Goal: Information Seeking & Learning: Learn about a topic

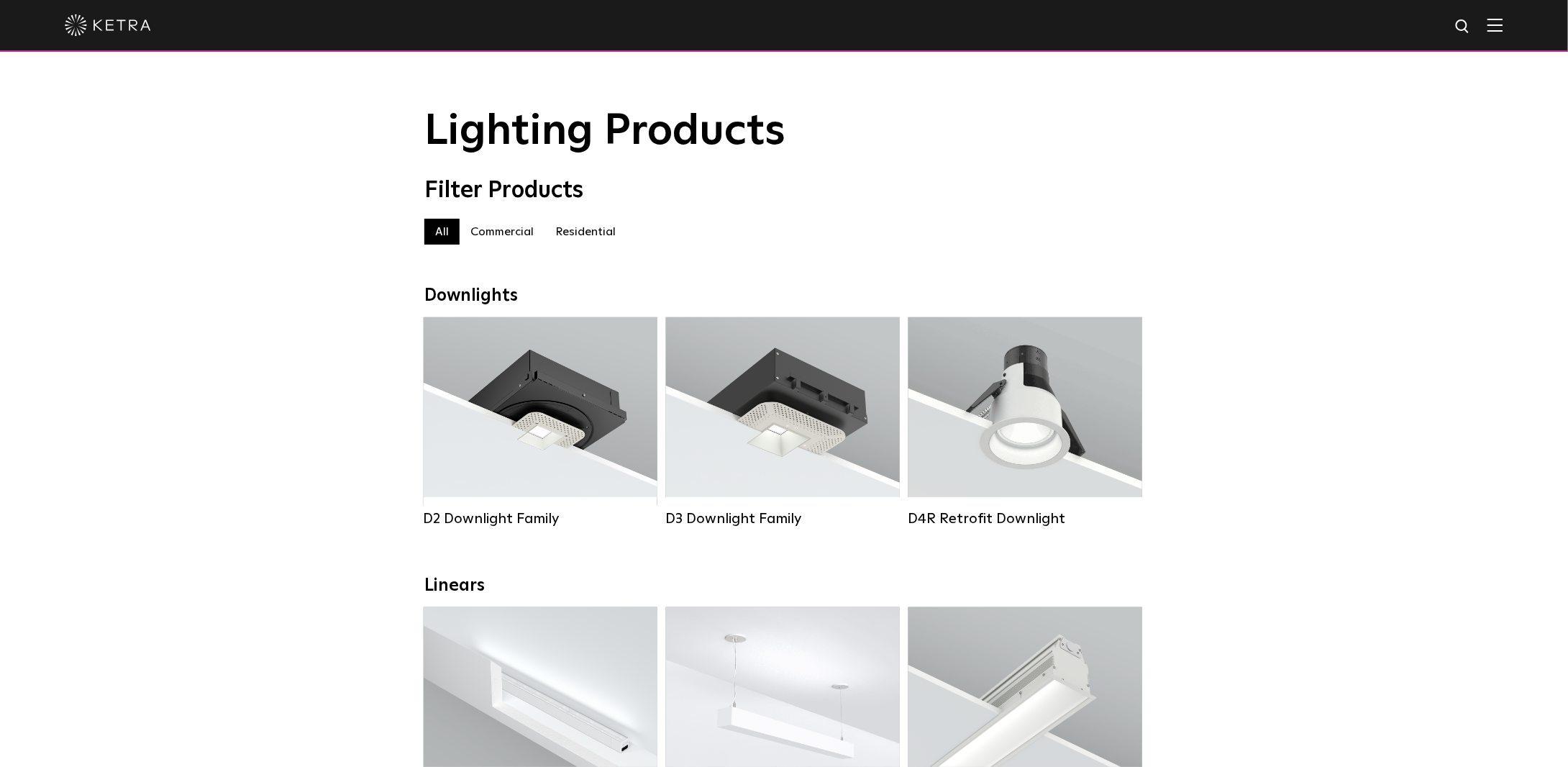
click at [585, 237] on label "Residential" at bounding box center [585, 231] width 82 height 26
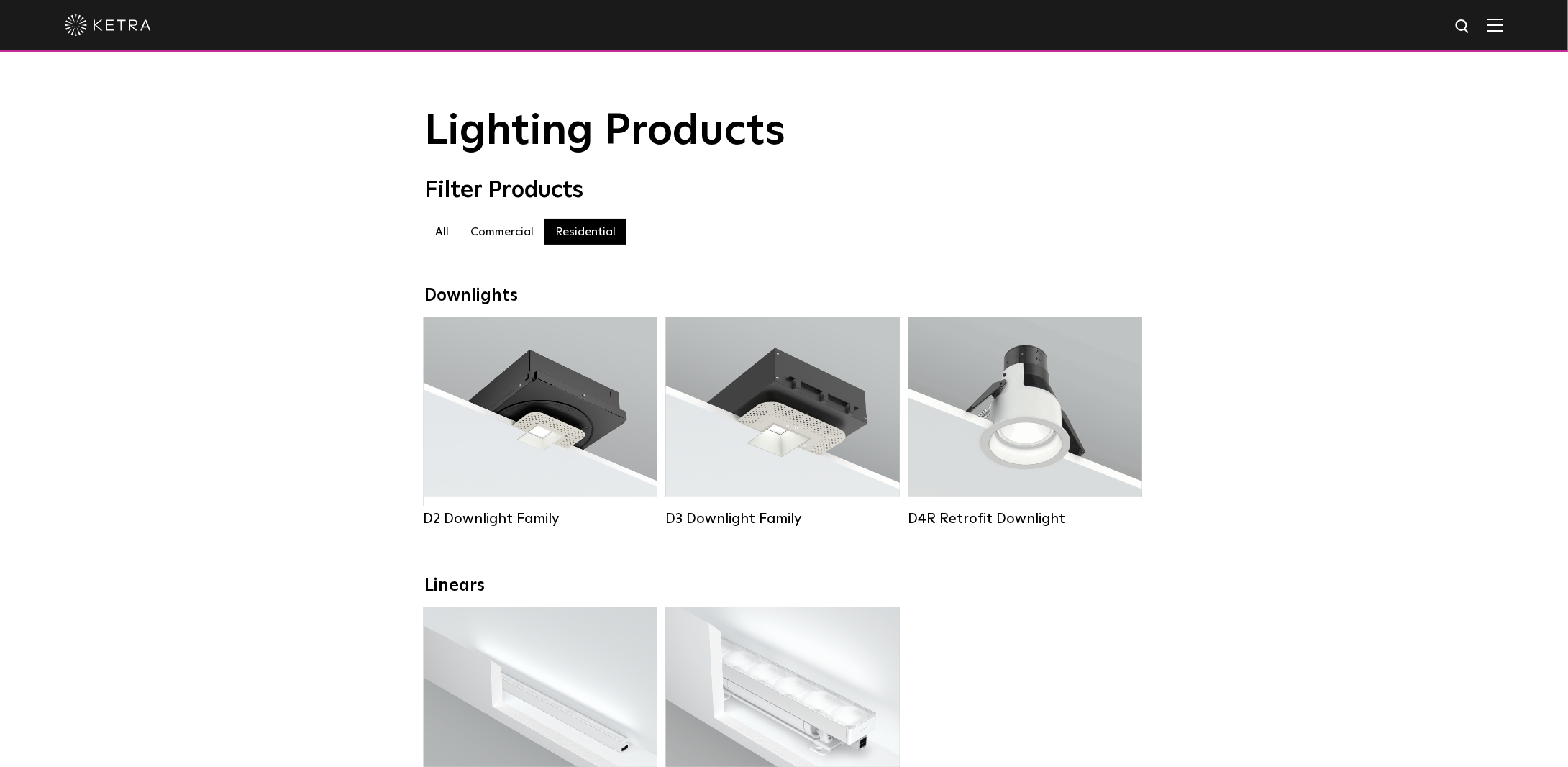
click at [490, 237] on label "Commercial" at bounding box center [502, 231] width 85 height 26
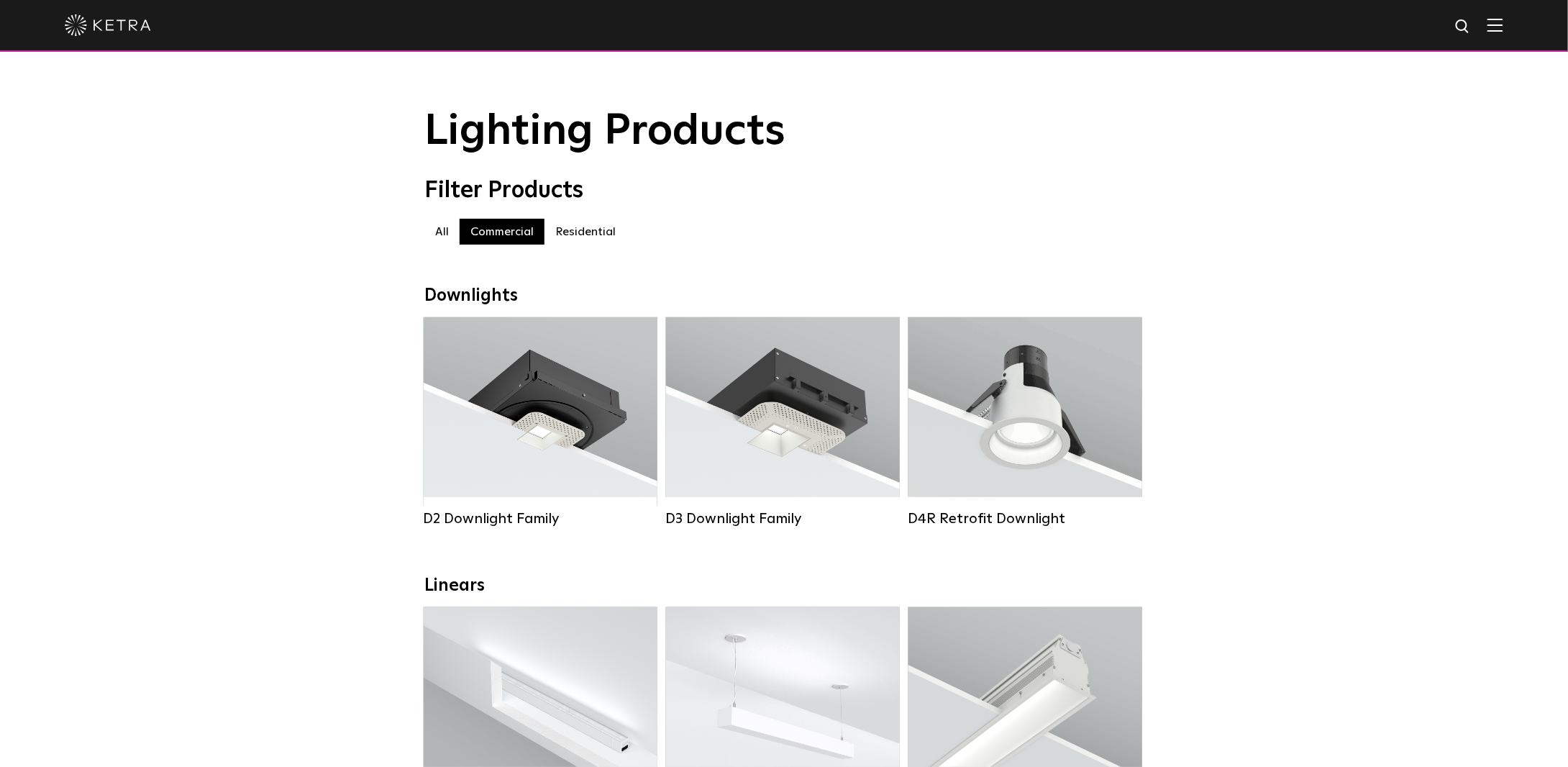
click at [584, 235] on label "Residential" at bounding box center [585, 231] width 82 height 26
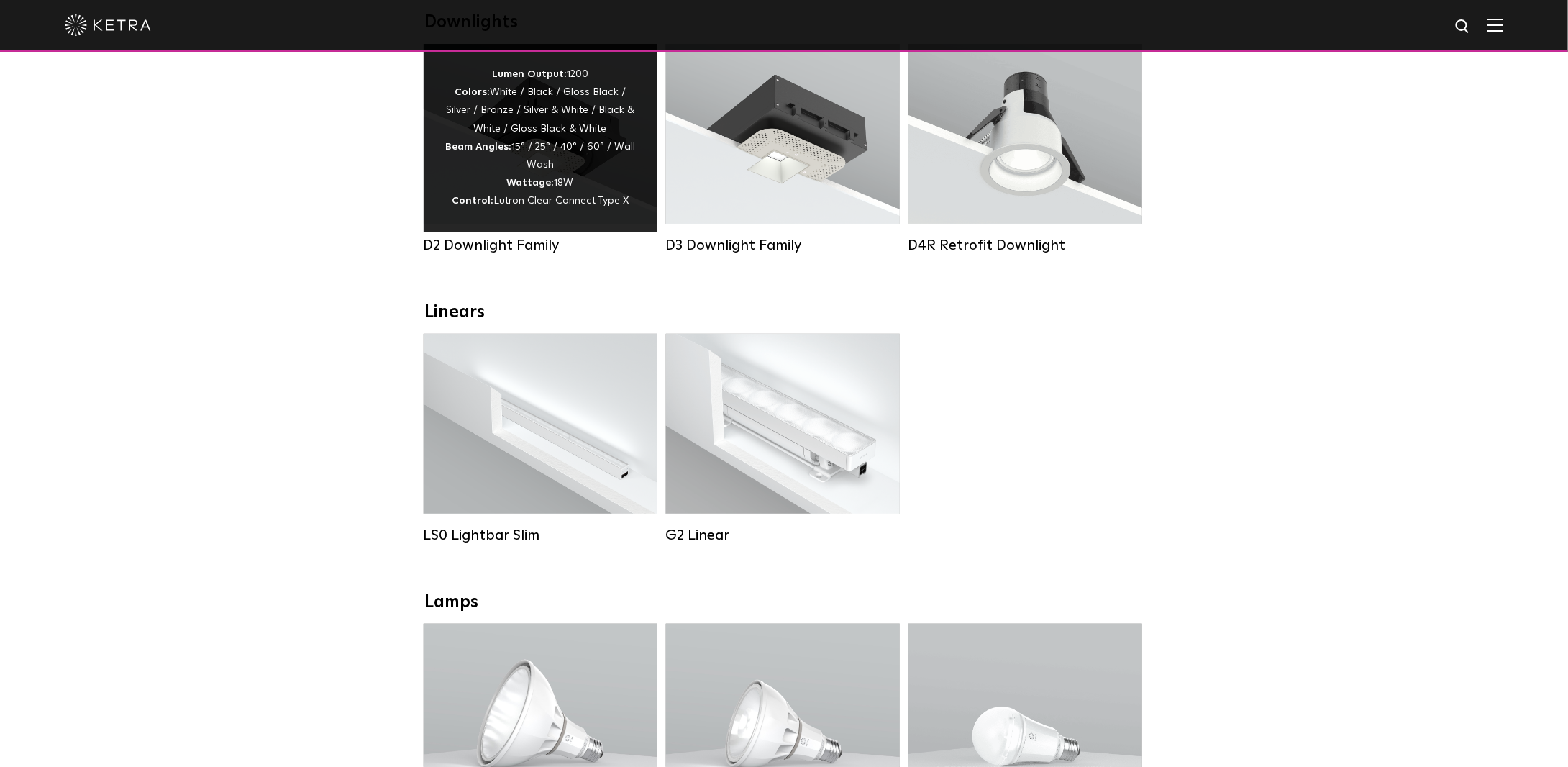
scroll to position [216, 0]
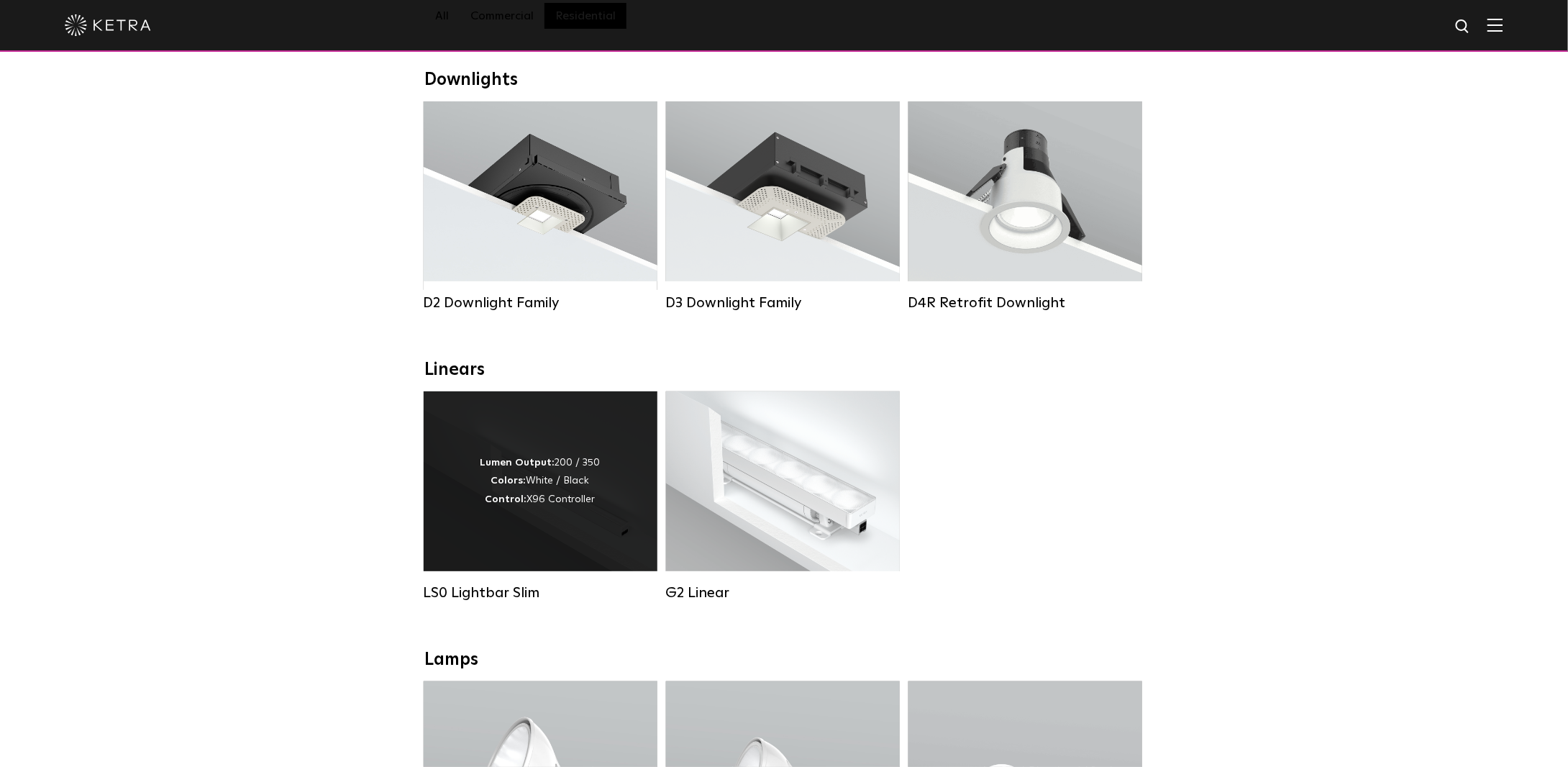
click at [595, 532] on div "Lumen Output: 200 / 350 Colors: White / Black Control: X96 Controller" at bounding box center [540, 482] width 234 height 180
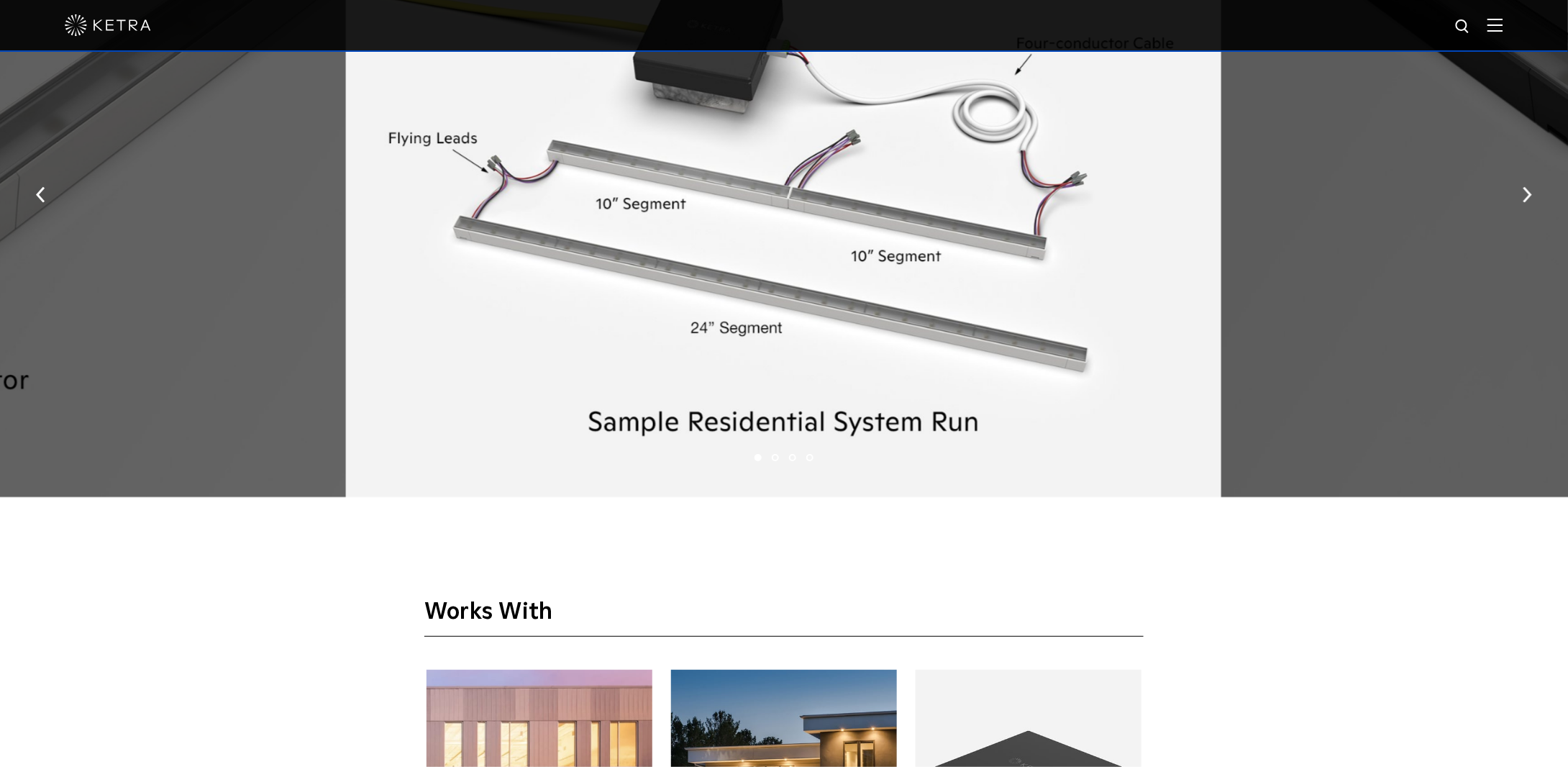
scroll to position [2159, 0]
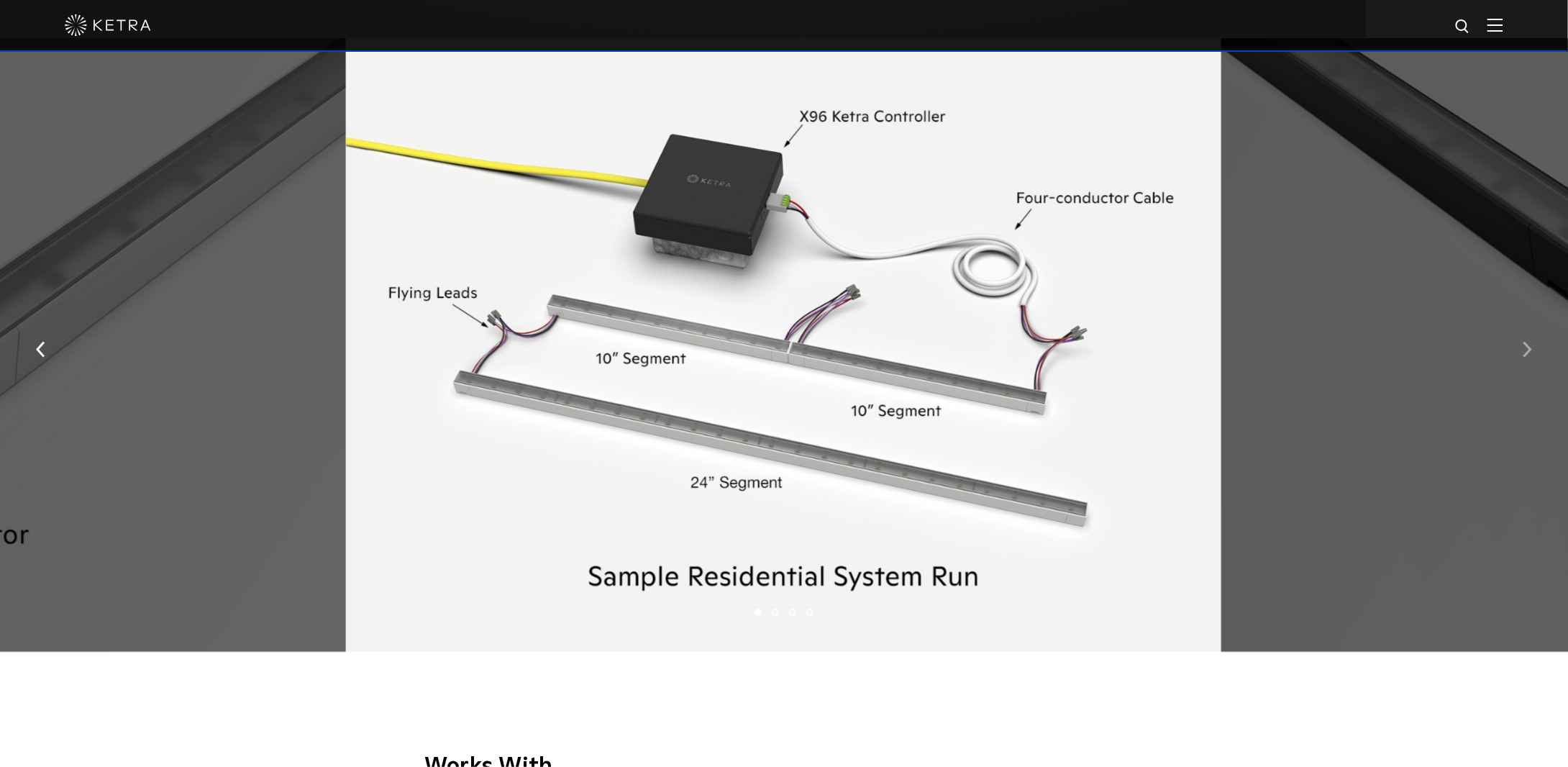
click at [1530, 350] on img "button" at bounding box center [1527, 349] width 10 height 15
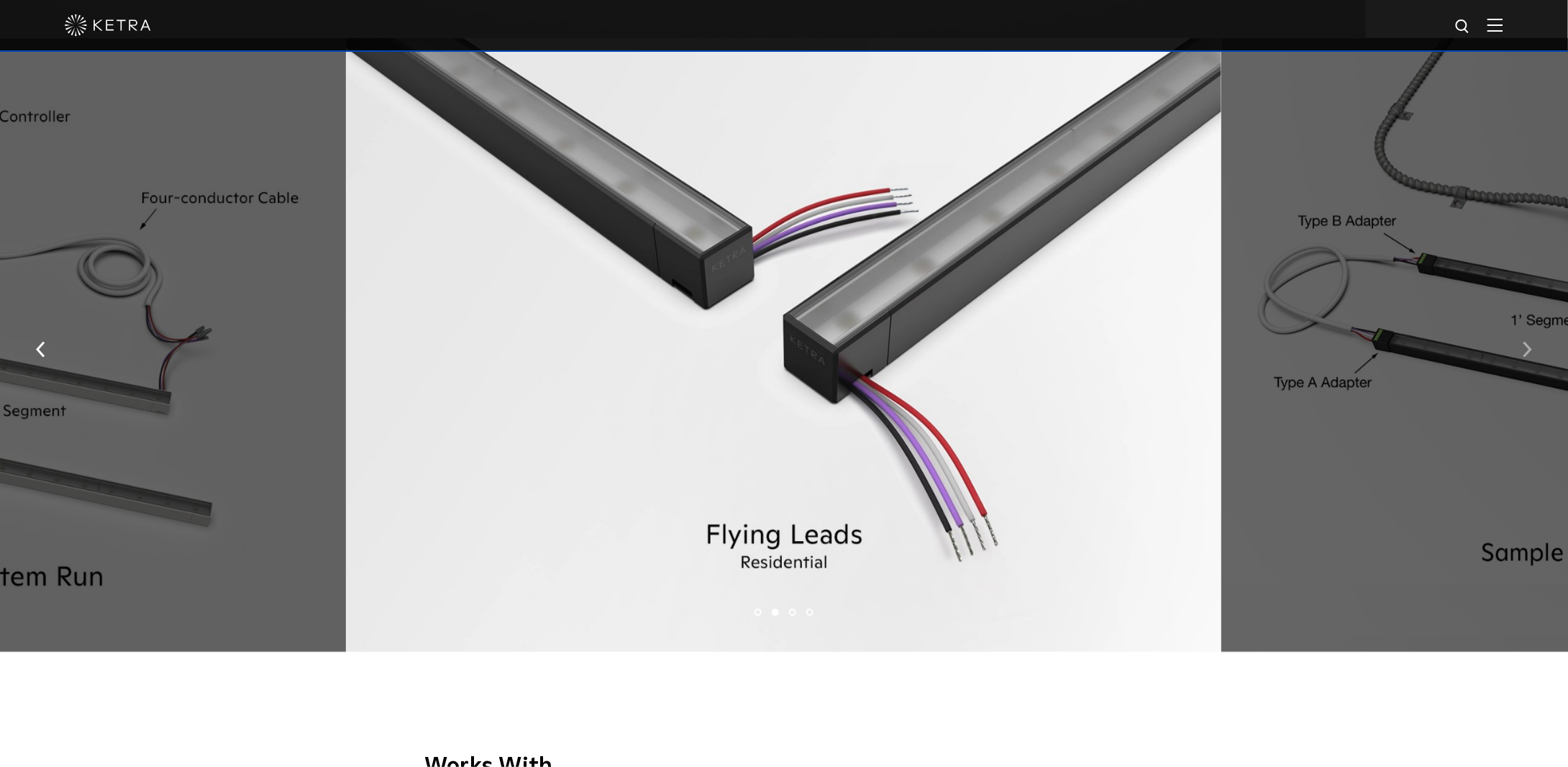
click at [1530, 350] on img "button" at bounding box center [1527, 349] width 10 height 15
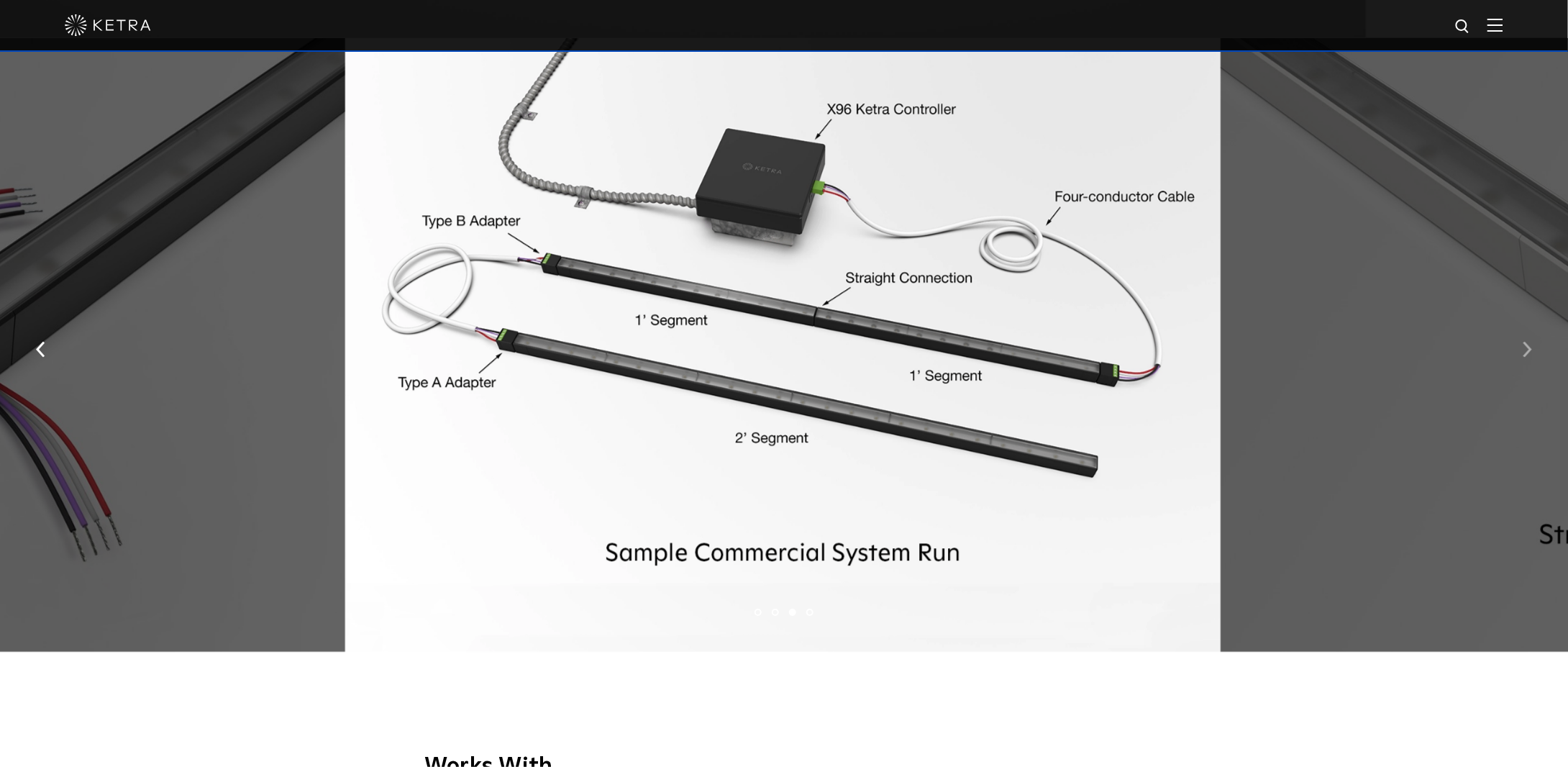
click at [1530, 350] on img "button" at bounding box center [1527, 349] width 10 height 15
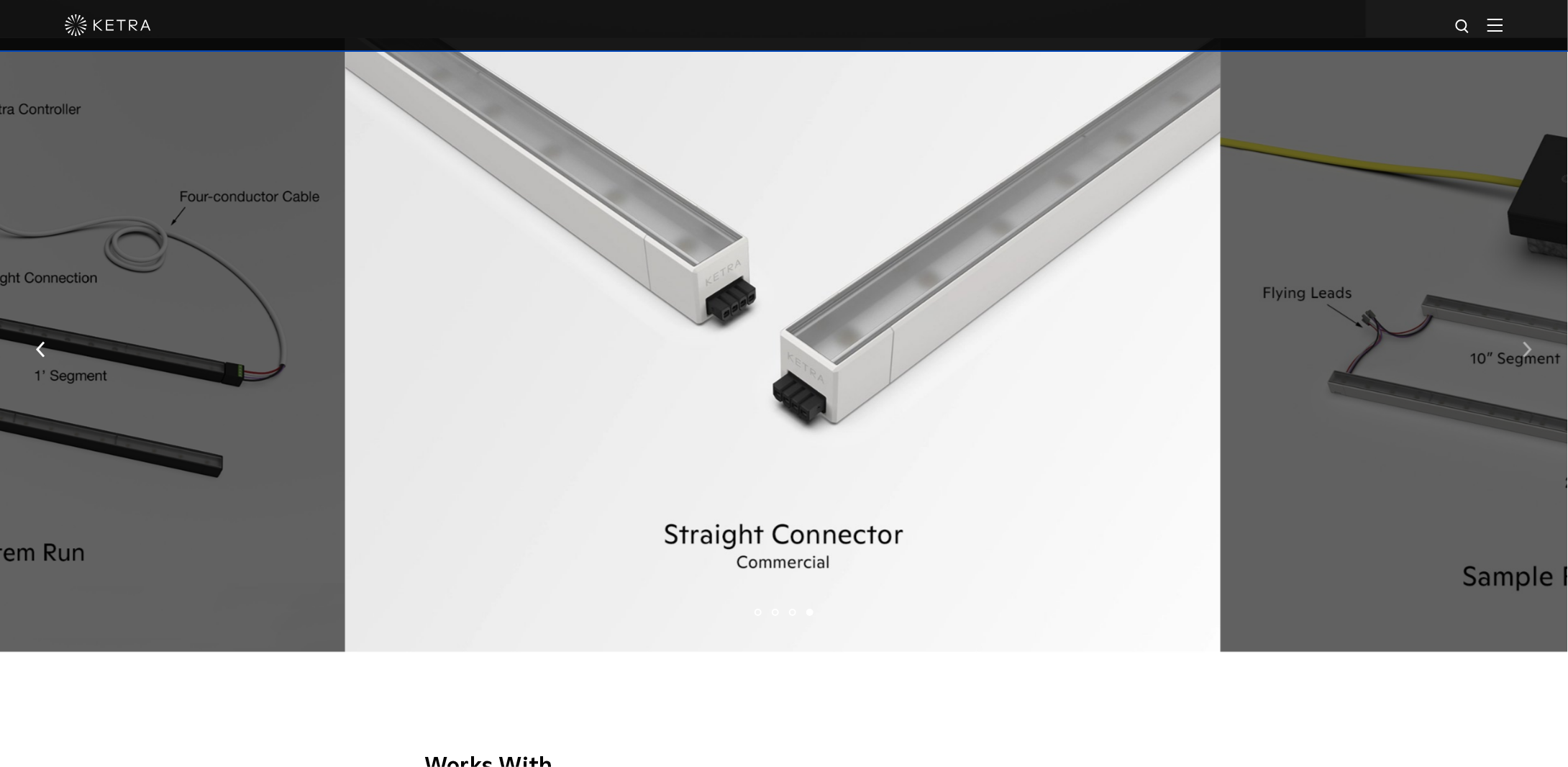
click at [1530, 350] on img "button" at bounding box center [1527, 349] width 10 height 15
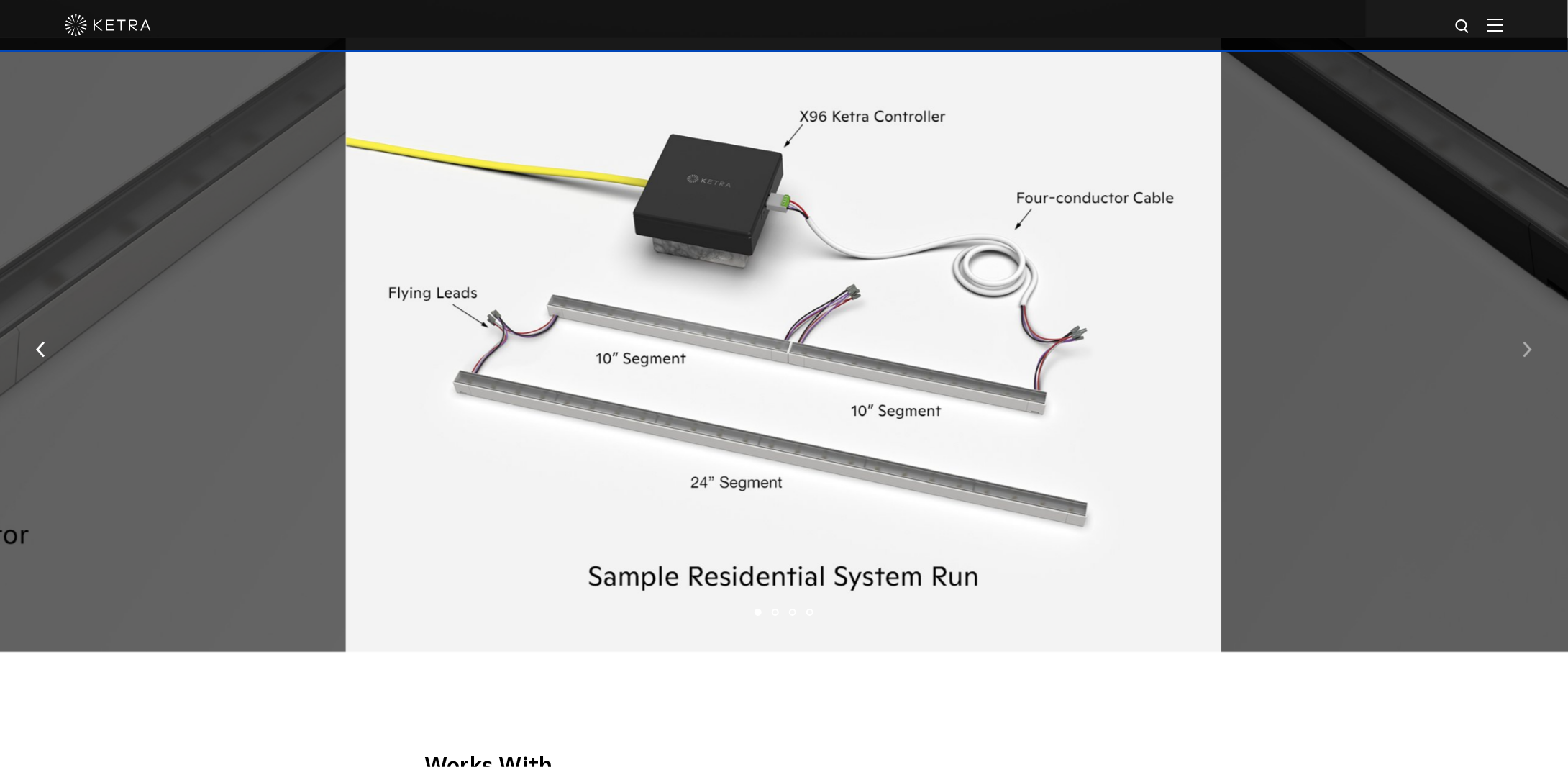
click at [1530, 350] on img "button" at bounding box center [1527, 349] width 10 height 15
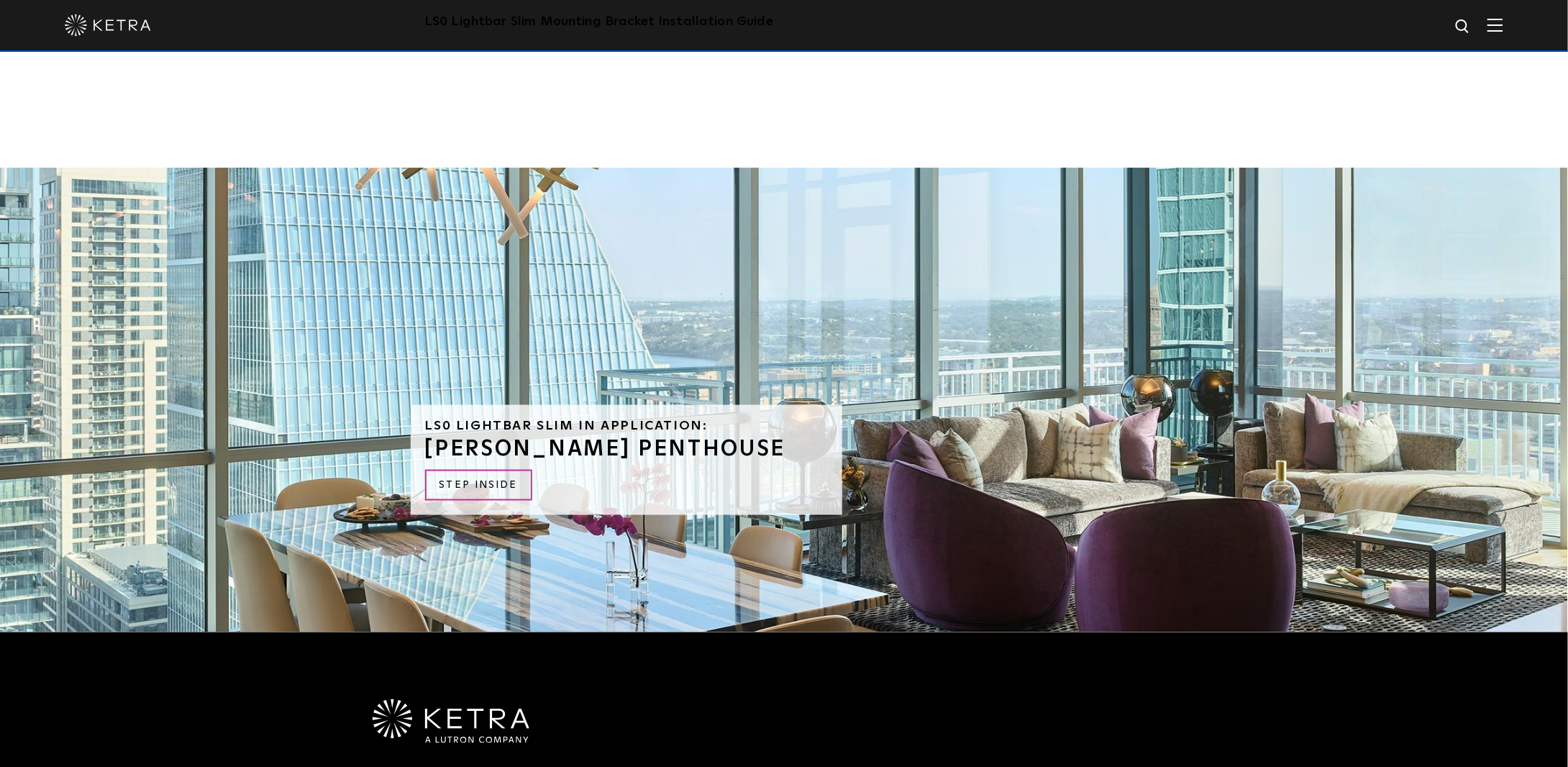
scroll to position [3446, 0]
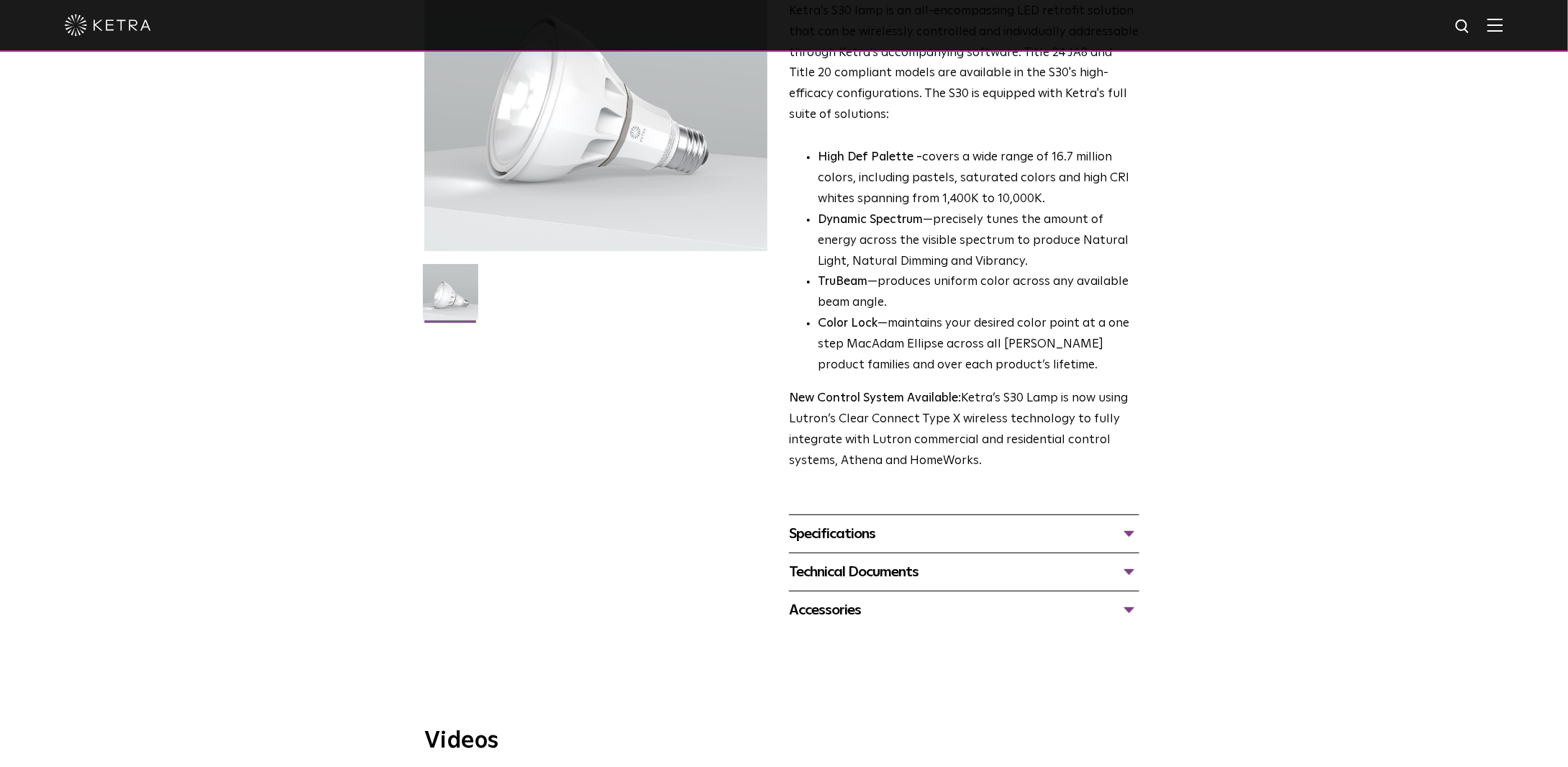
scroll to position [216, 0]
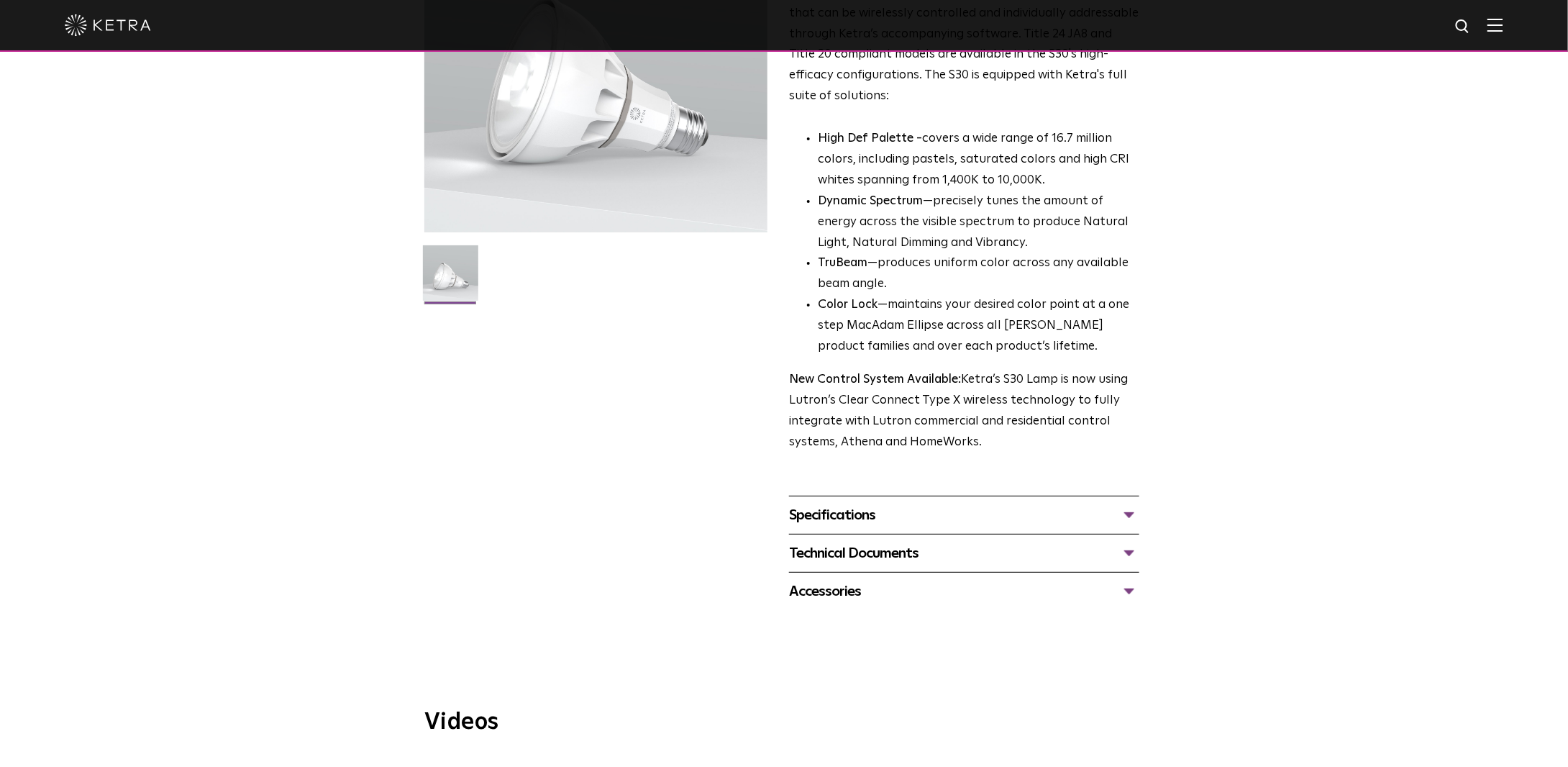
click at [912, 562] on div "Technical Documents" at bounding box center [964, 553] width 350 height 23
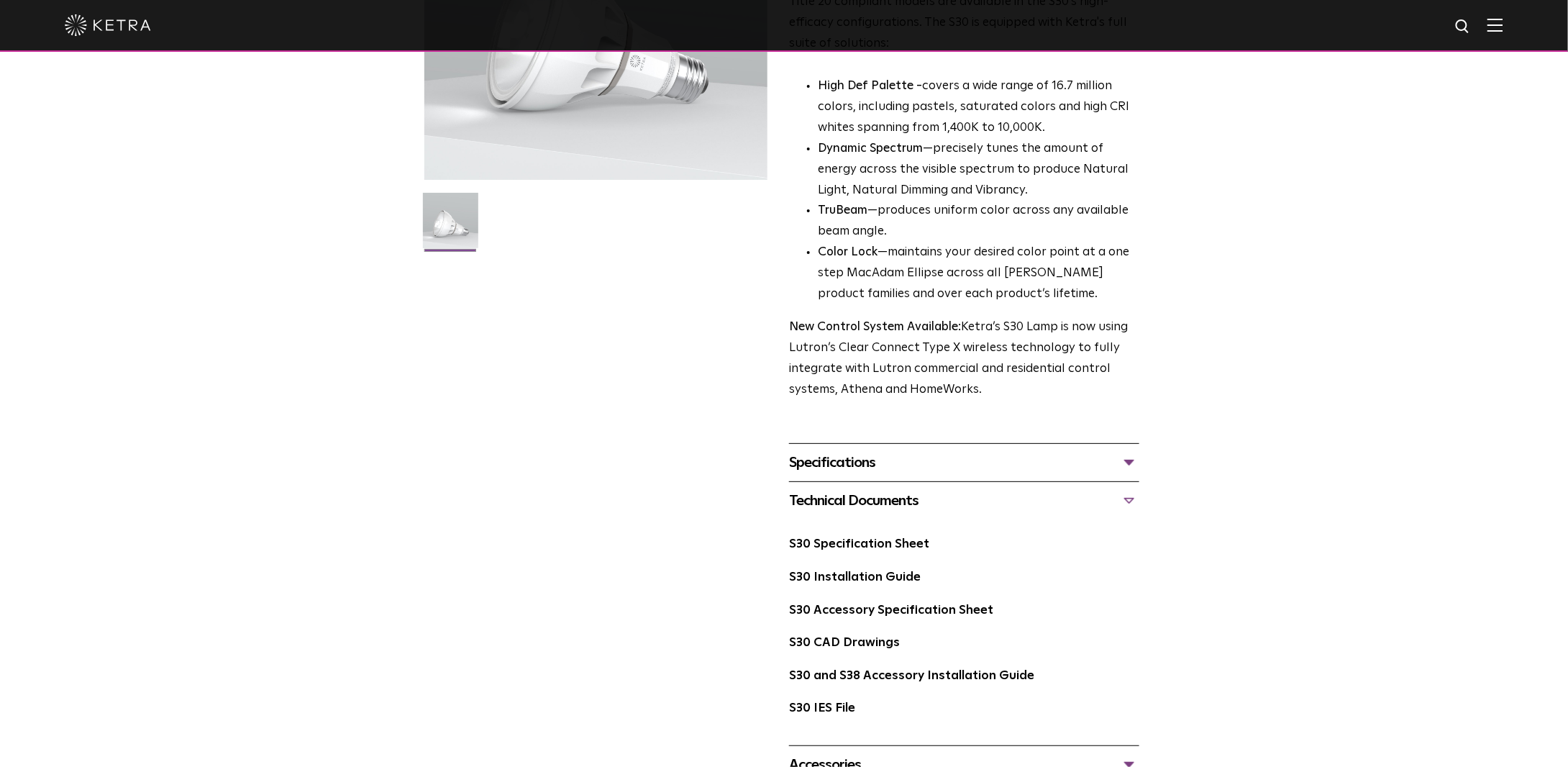
scroll to position [288, 0]
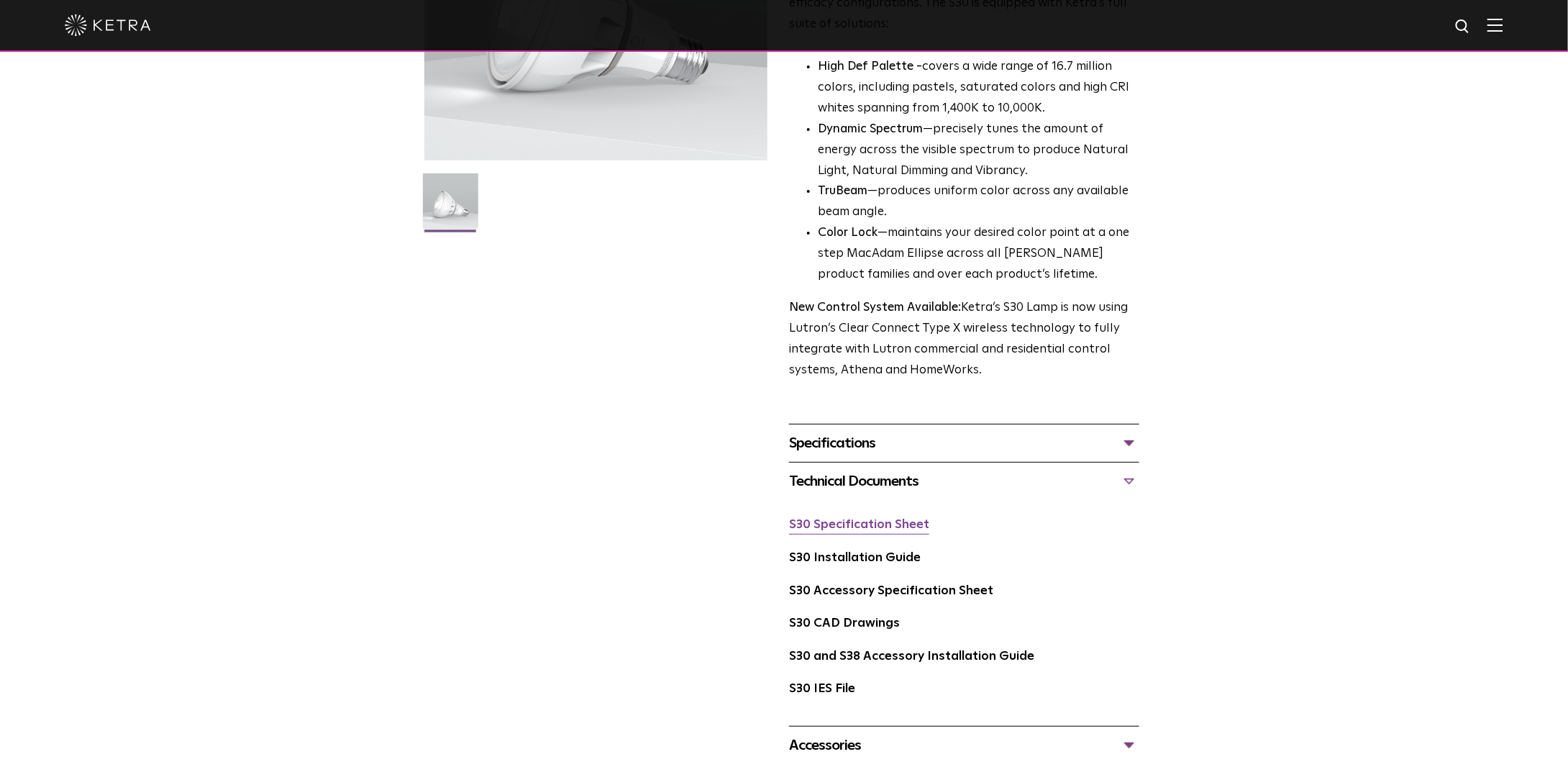
click at [891, 529] on link "S30 Specification Sheet" at bounding box center [858, 524] width 140 height 13
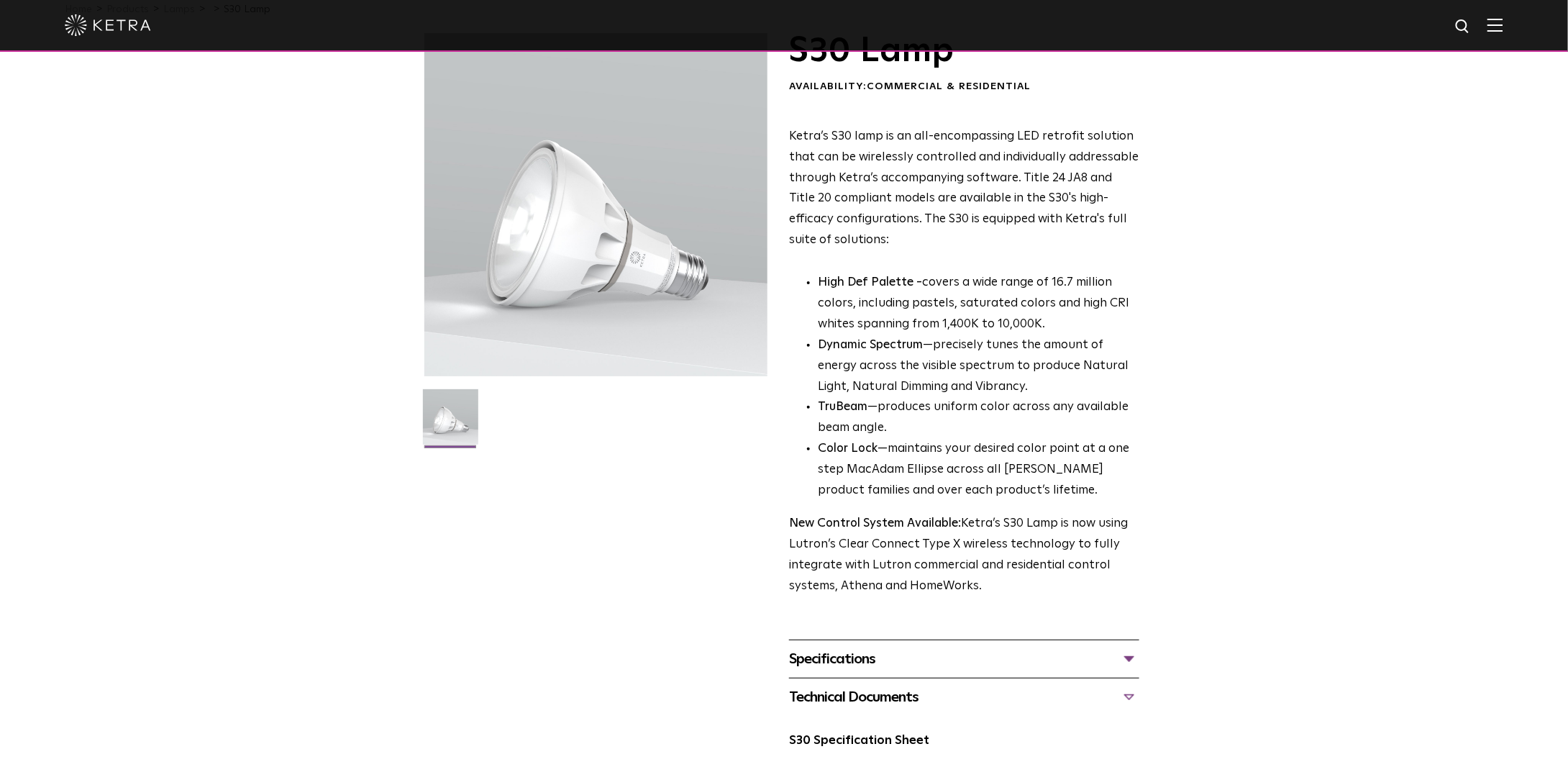
scroll to position [0, 0]
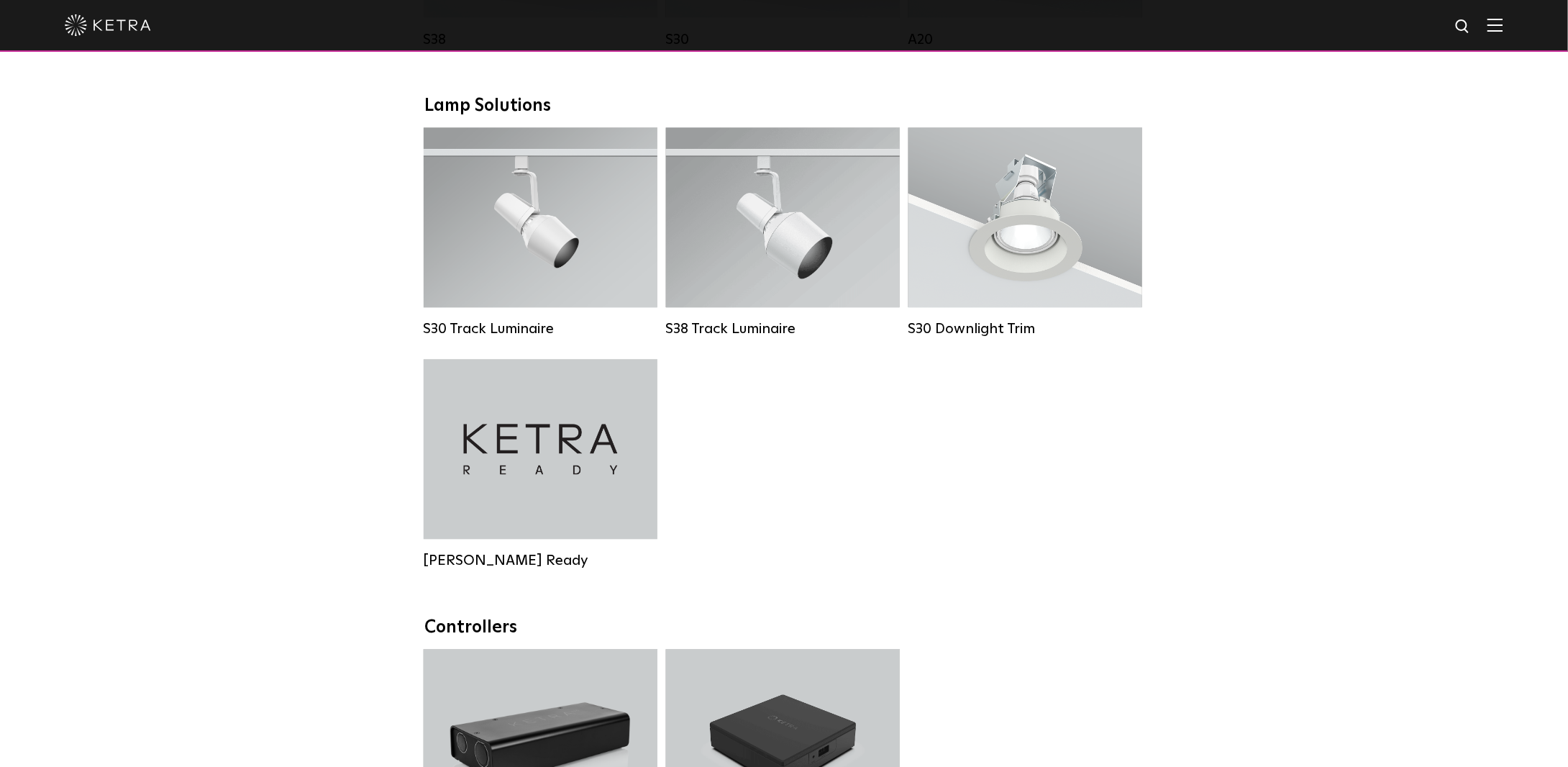
scroll to position [1199, 0]
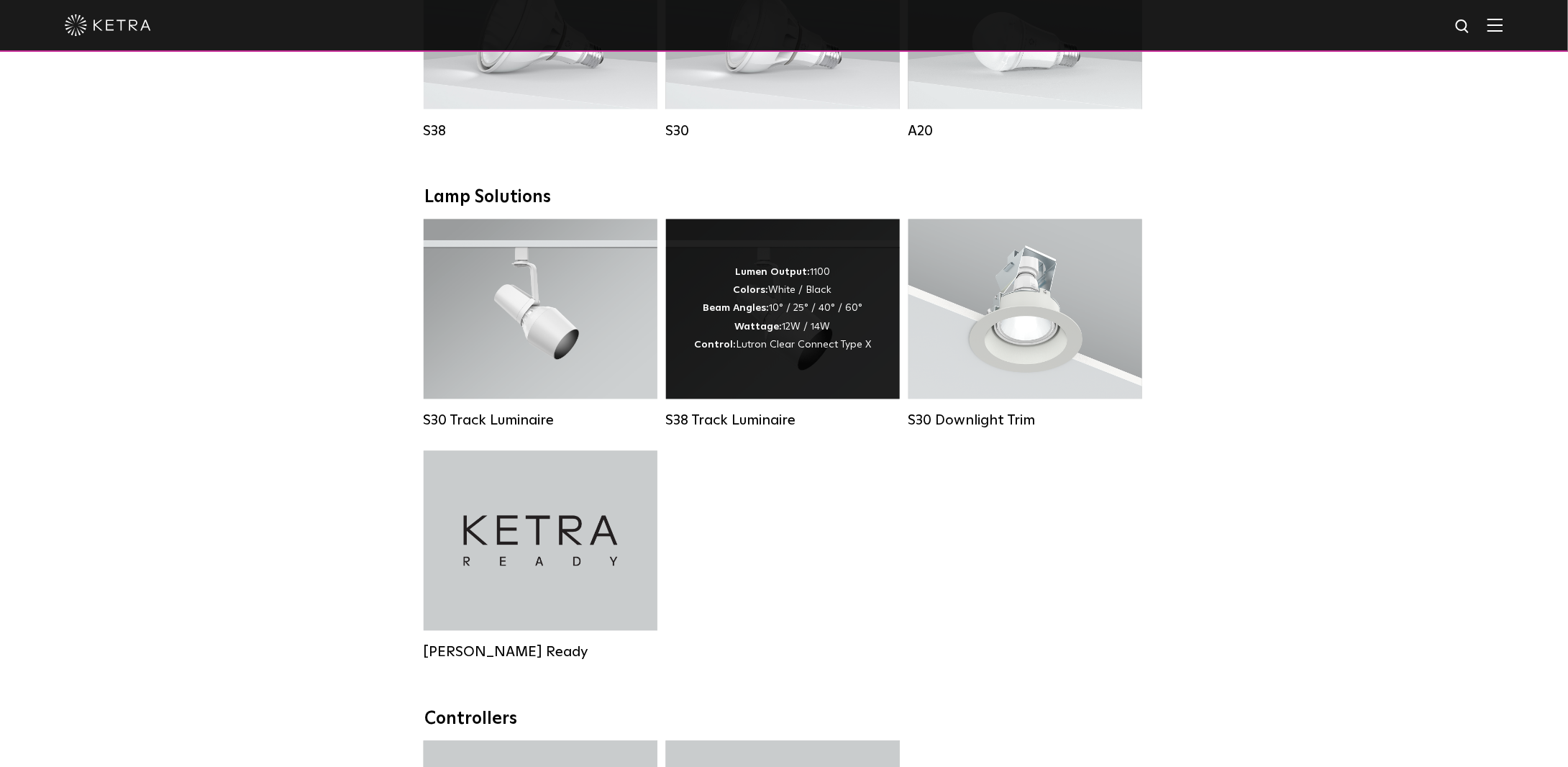
click at [784, 389] on div "Lumen Output: 1100 Colors: White / Black Beam Angles: 10° / 25° / 40° / 60° Wat…" at bounding box center [783, 310] width 234 height 180
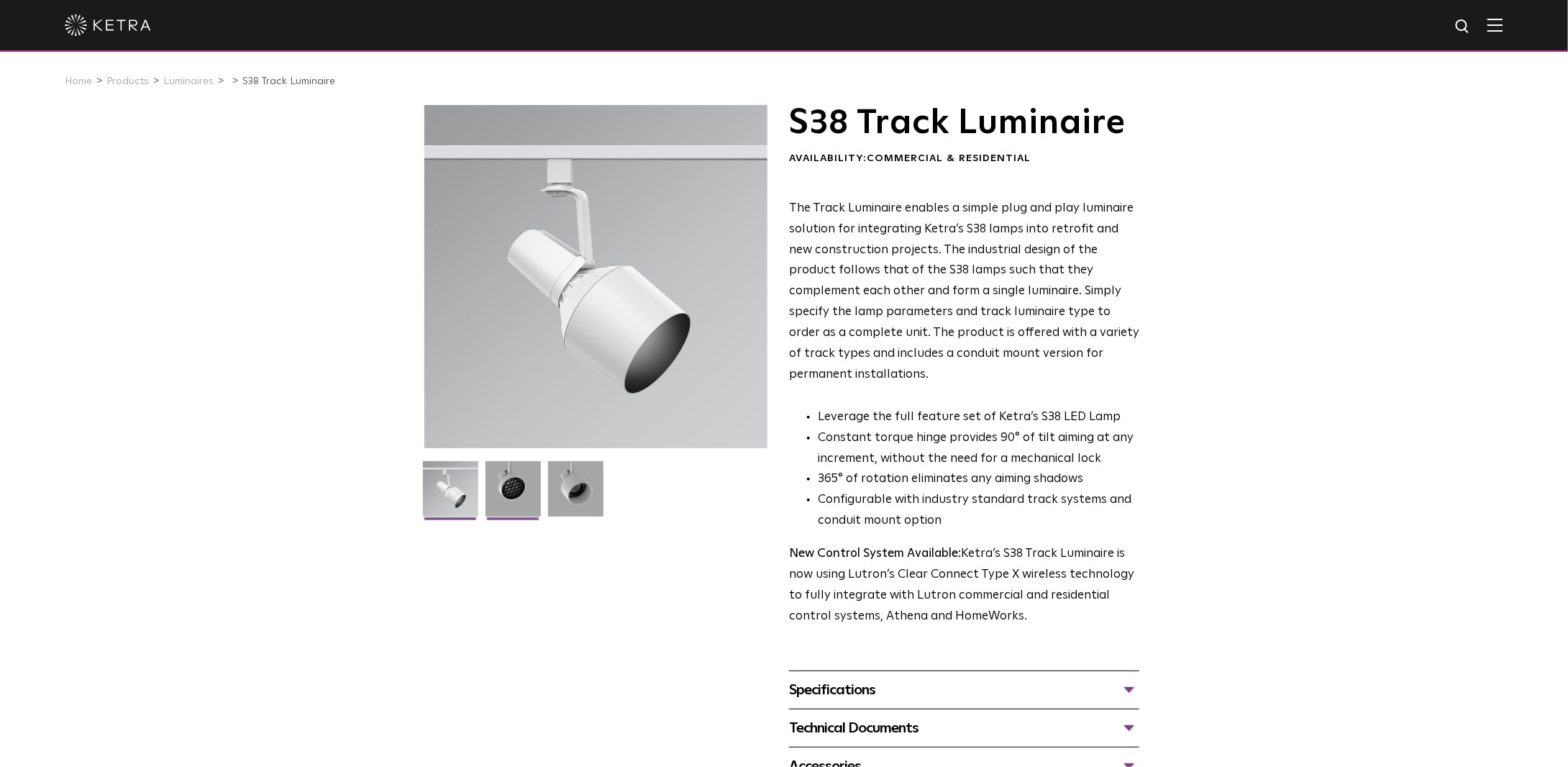
click at [525, 494] on img at bounding box center [512, 494] width 55 height 66
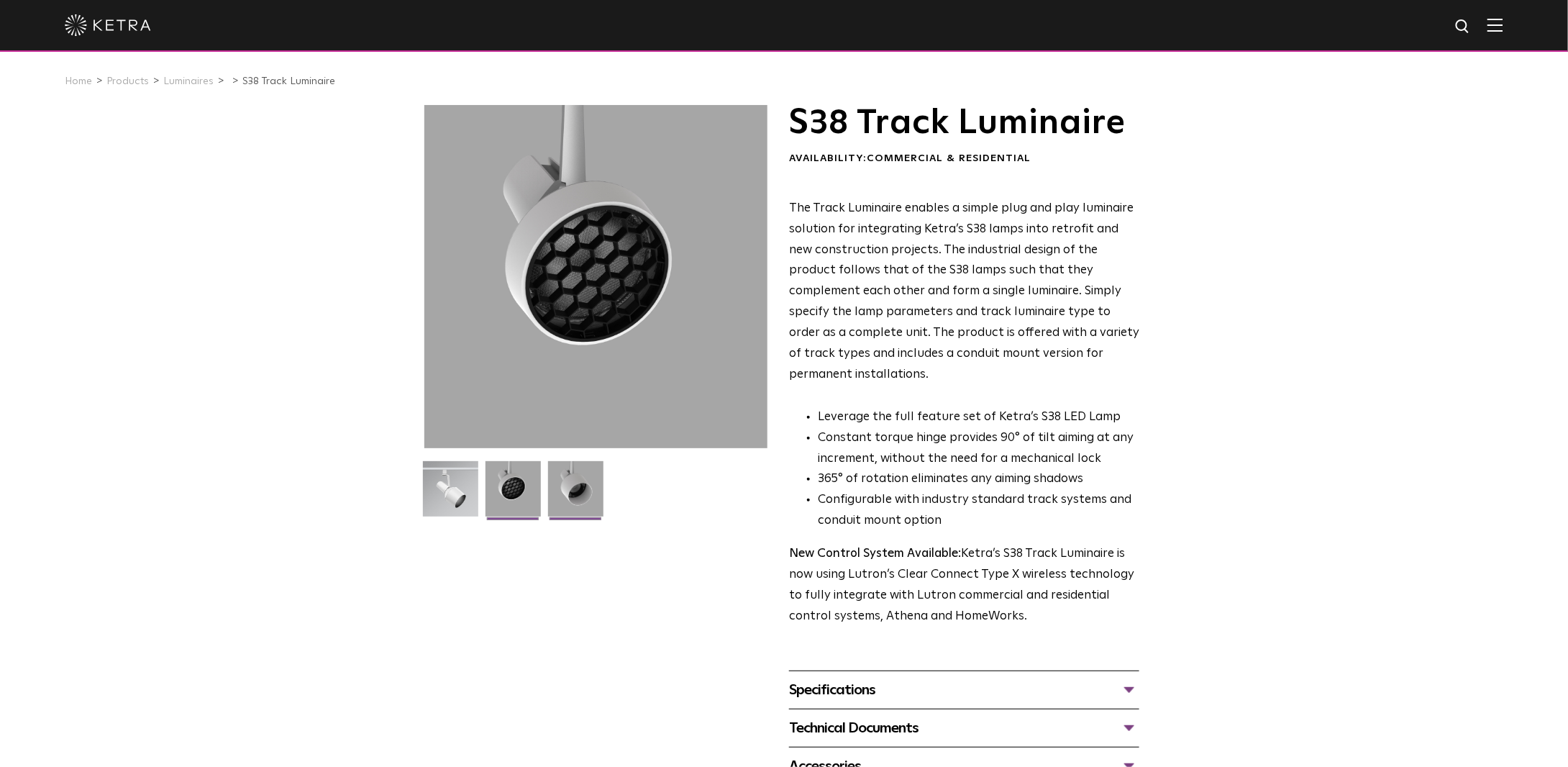
click at [588, 494] on img at bounding box center [575, 494] width 55 height 66
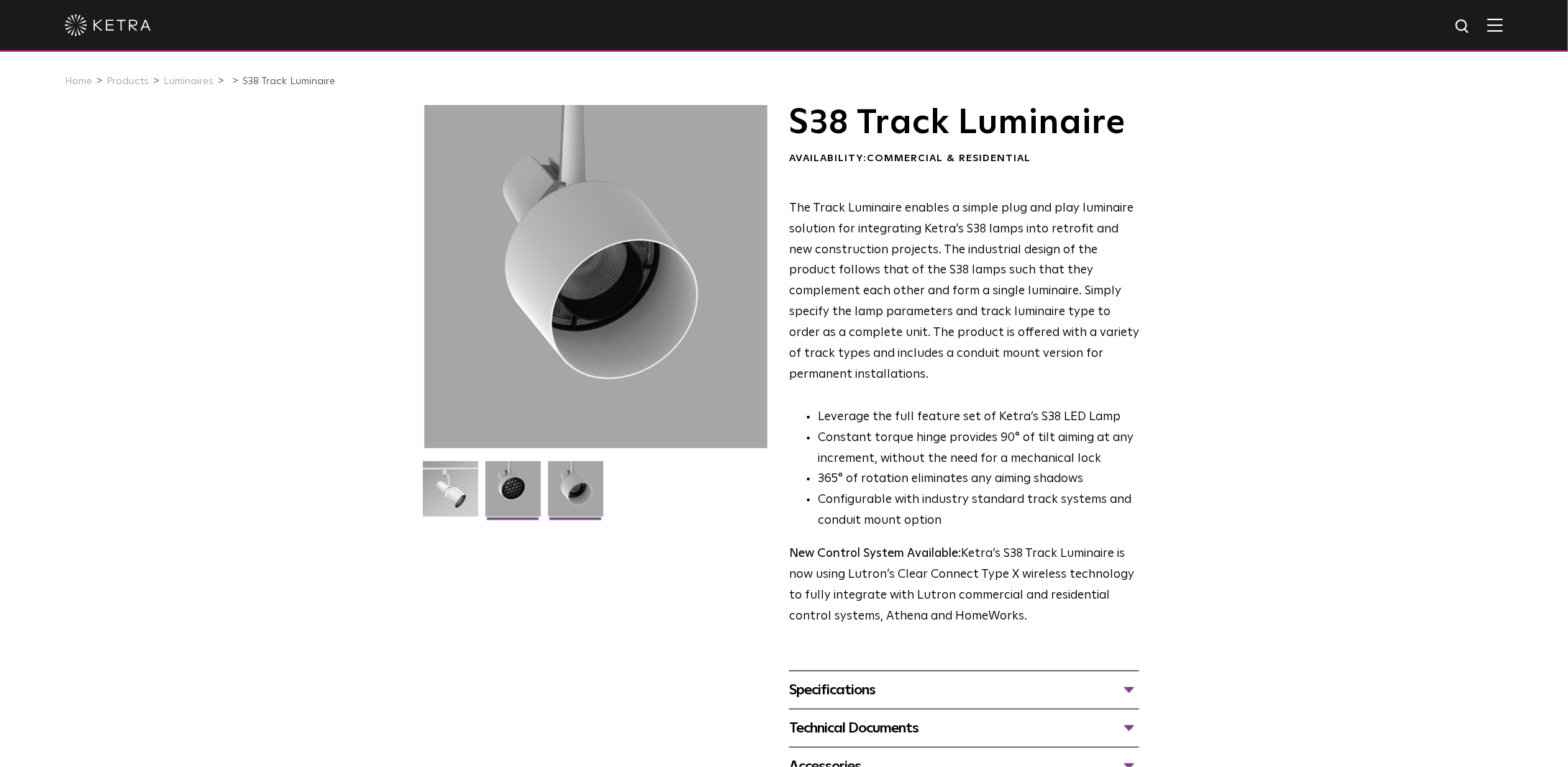
click at [501, 501] on img at bounding box center [512, 494] width 55 height 66
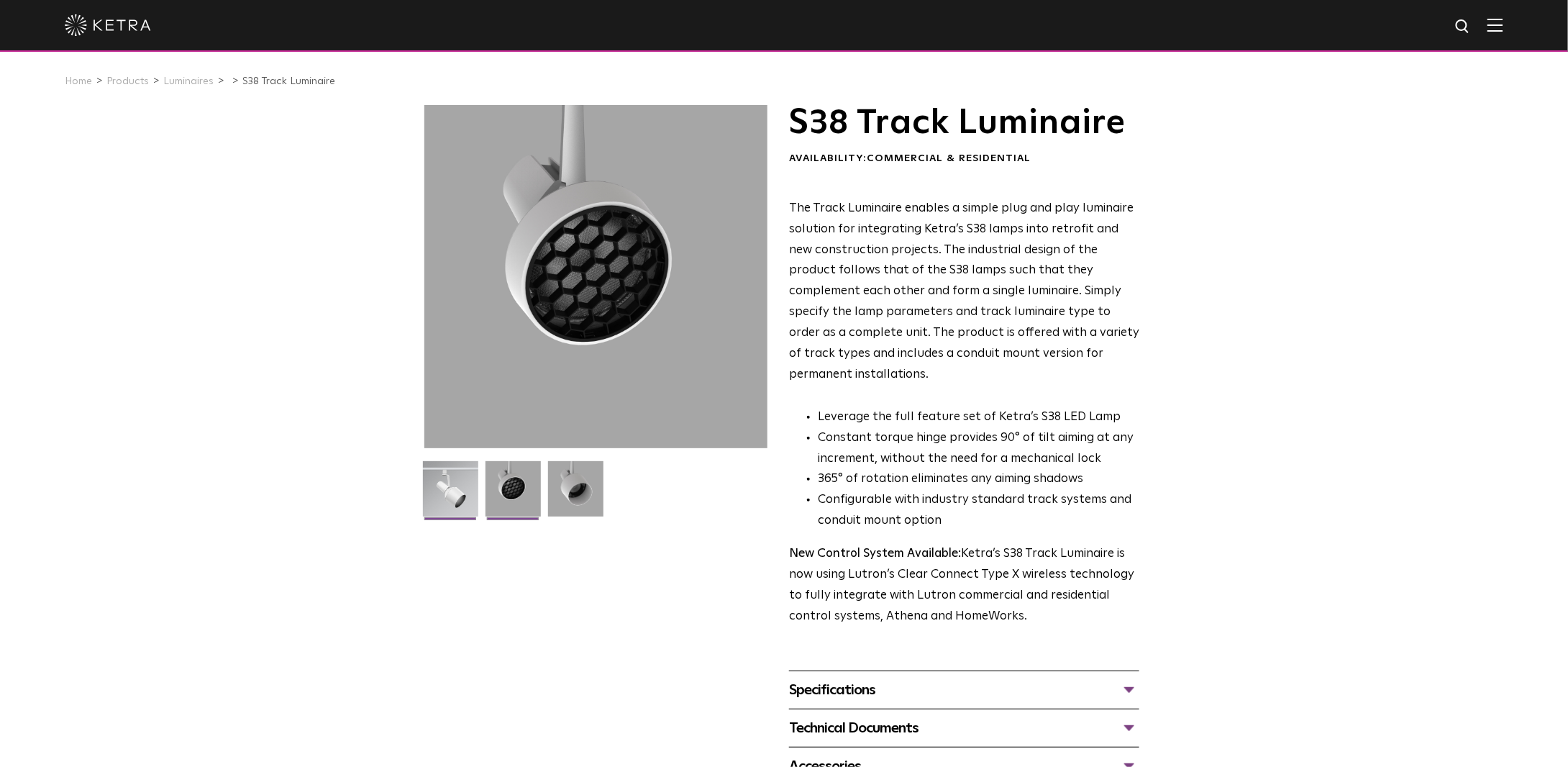
click at [436, 506] on img at bounding box center [450, 494] width 55 height 66
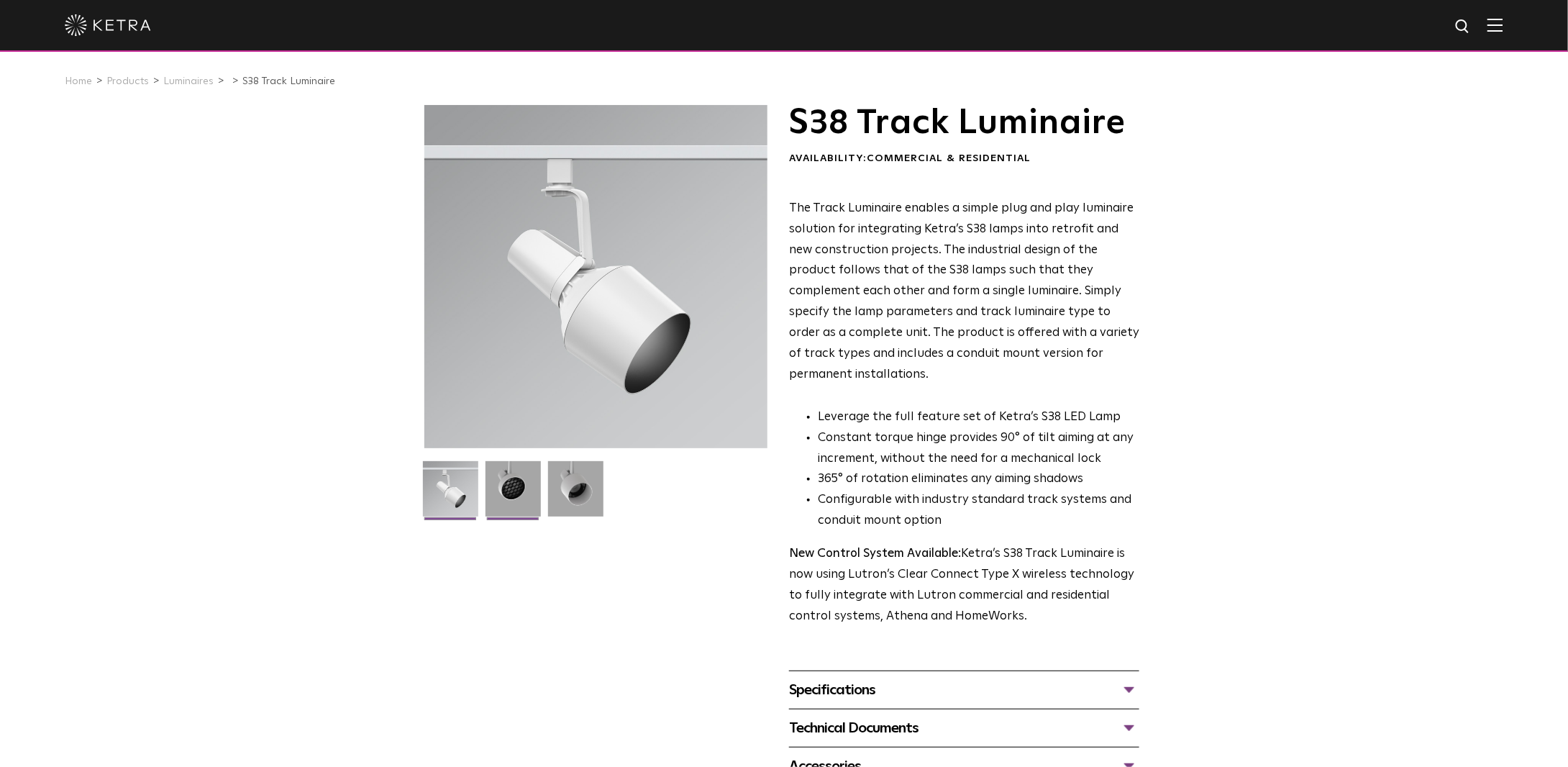
click at [512, 503] on img at bounding box center [512, 494] width 55 height 66
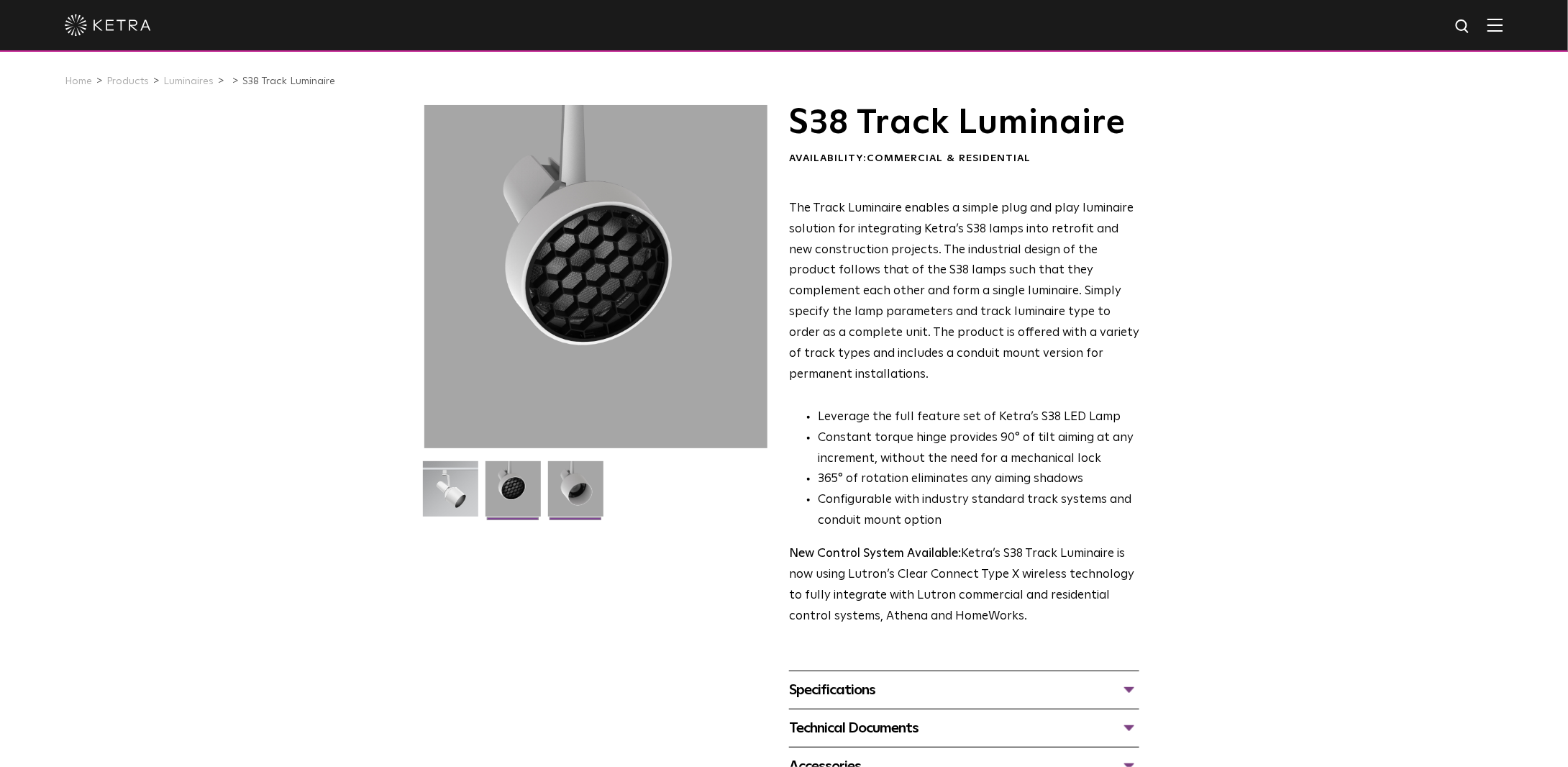
click at [584, 507] on img at bounding box center [575, 494] width 55 height 66
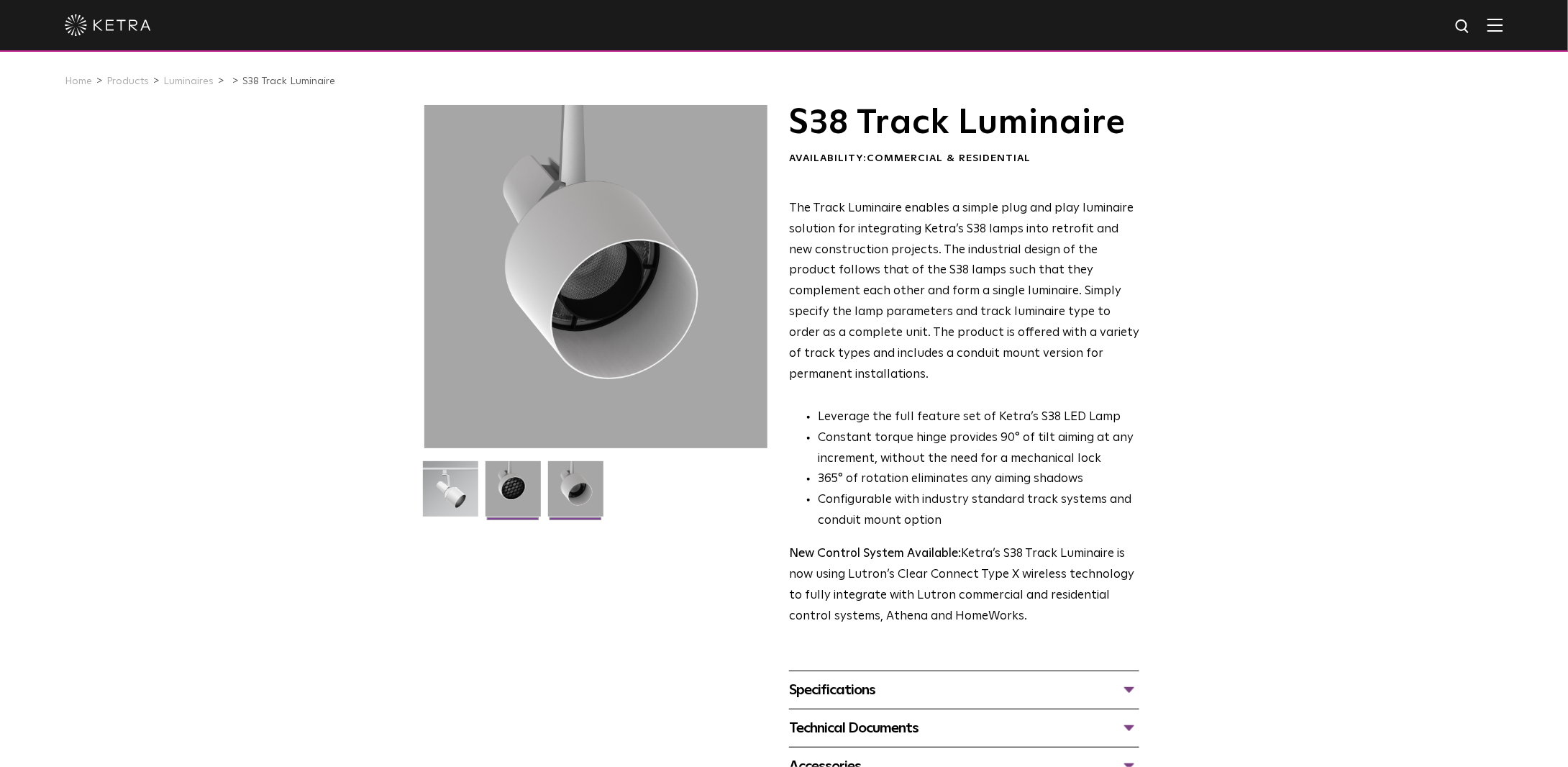
click at [519, 507] on img at bounding box center [512, 494] width 55 height 66
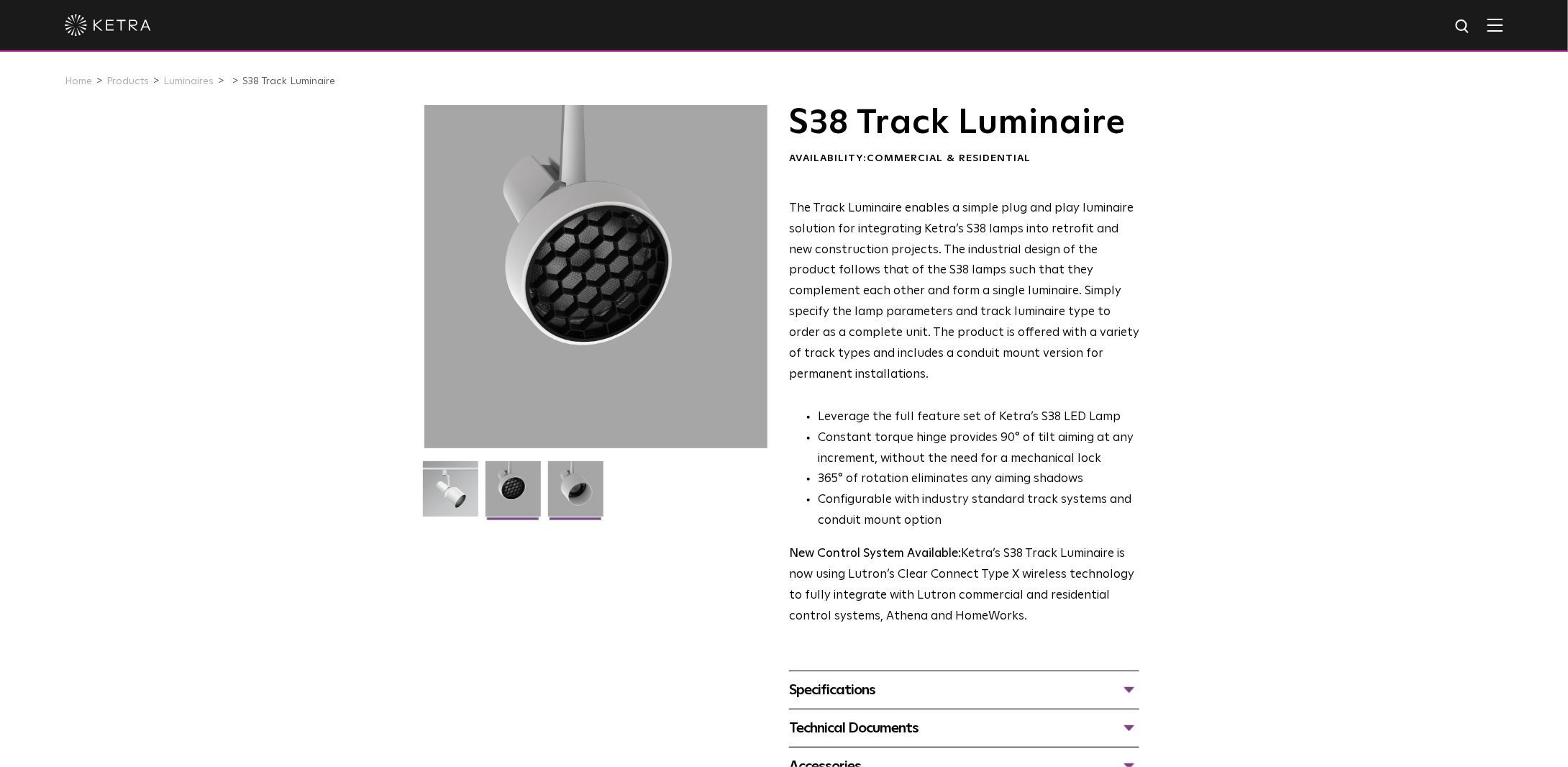
click at [579, 506] on img at bounding box center [575, 494] width 55 height 66
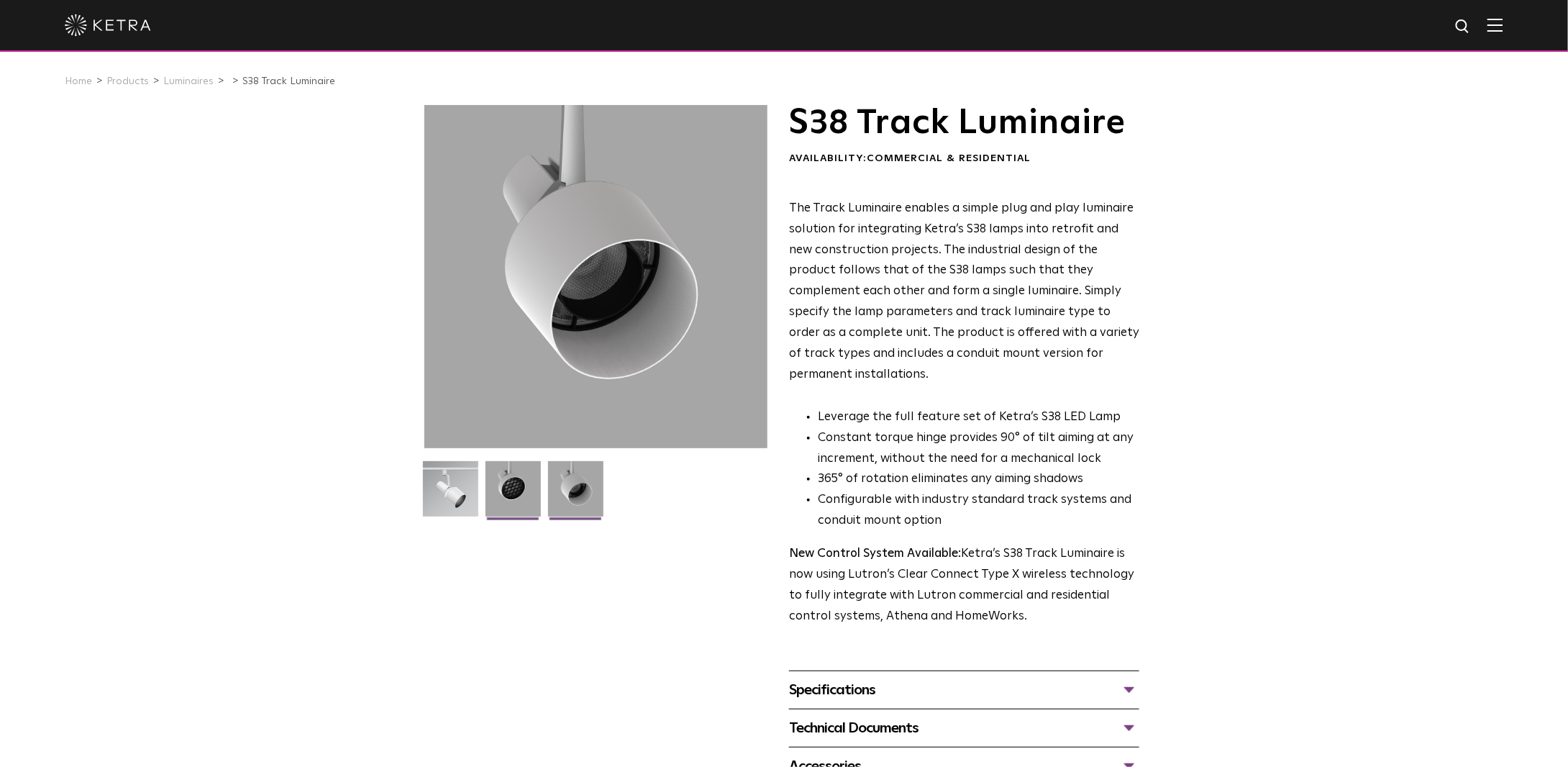
click at [515, 491] on img at bounding box center [512, 494] width 55 height 66
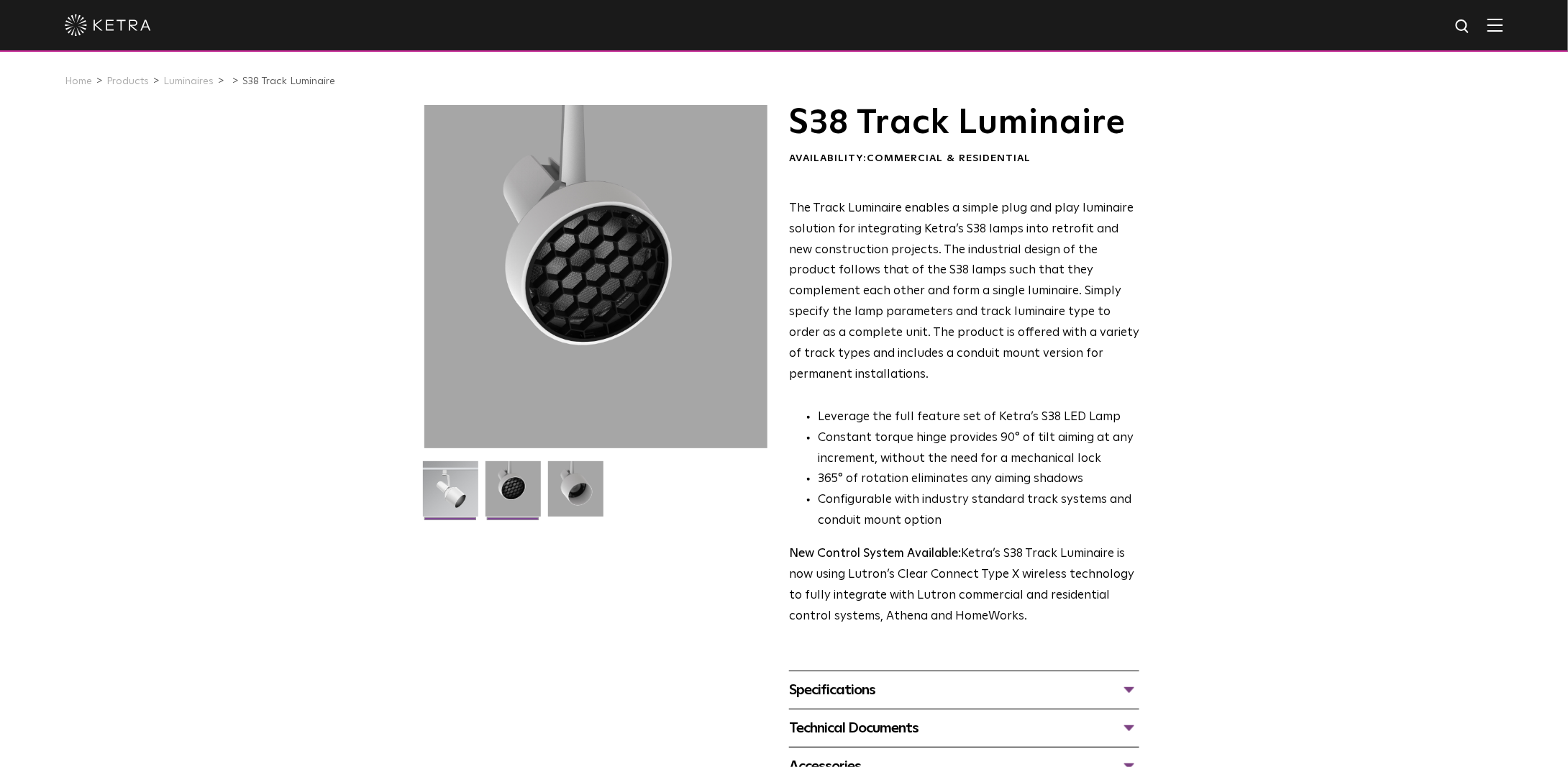
click at [456, 495] on img at bounding box center [450, 494] width 55 height 66
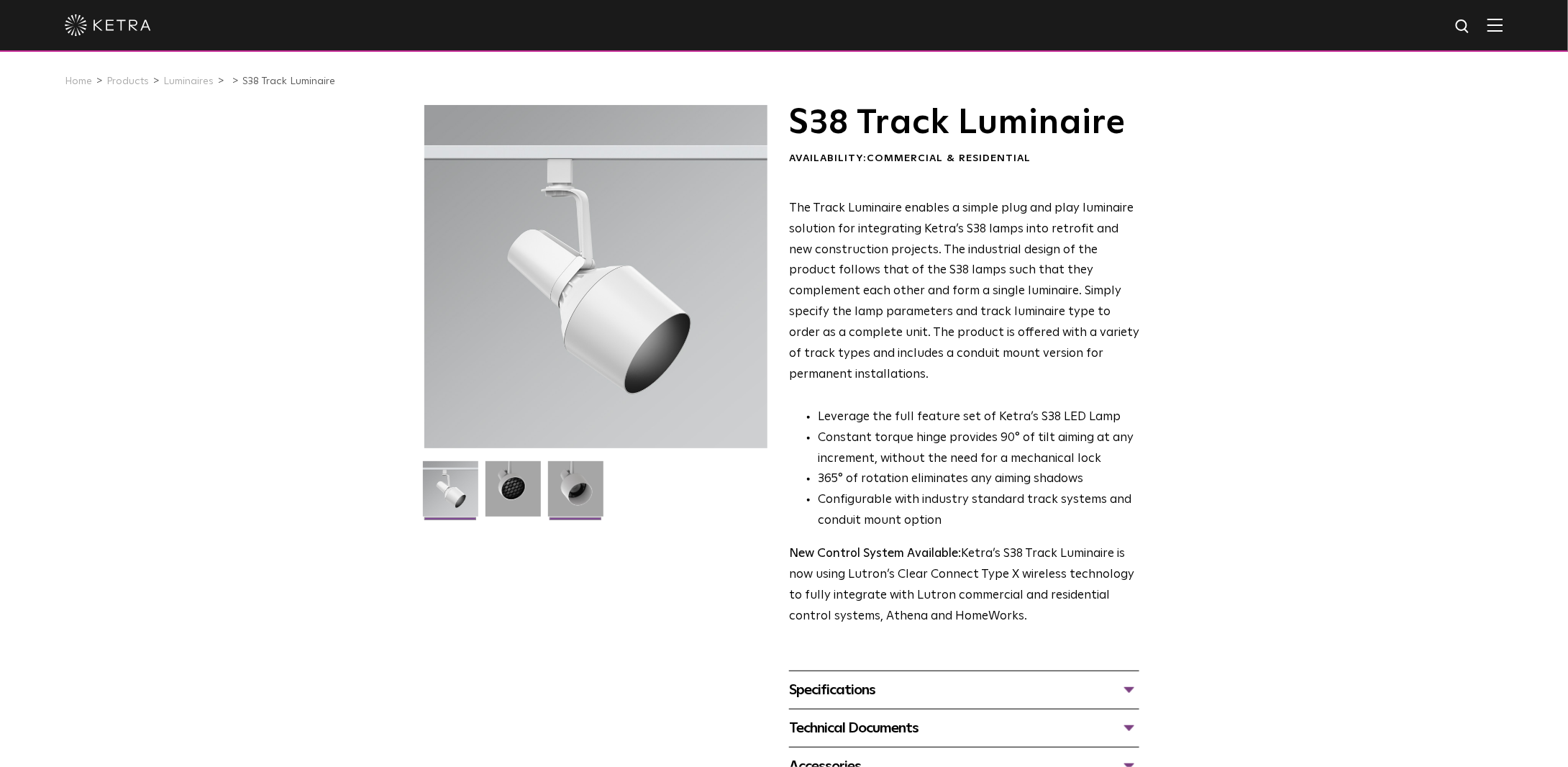
click at [556, 496] on img at bounding box center [575, 494] width 55 height 66
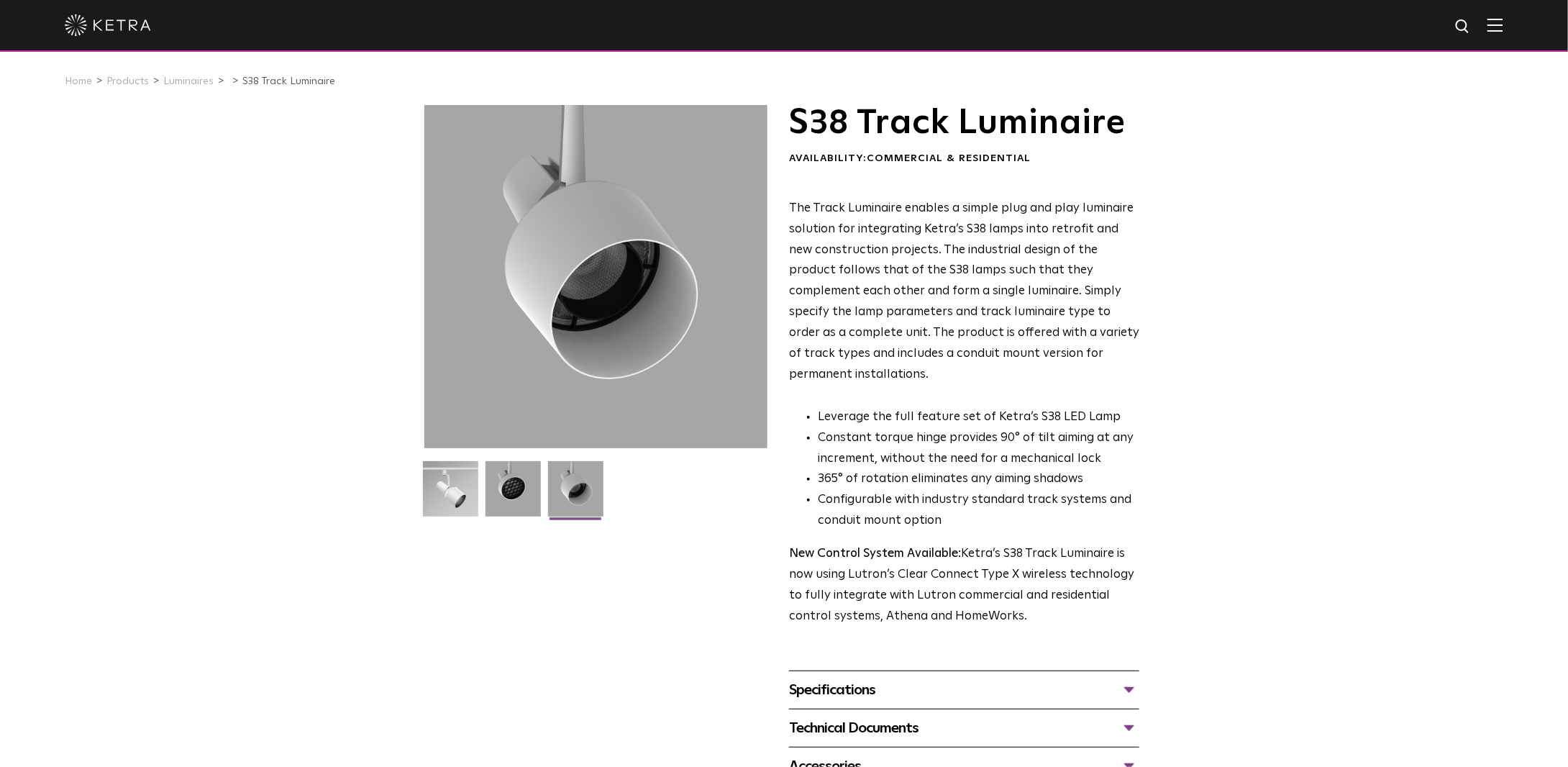
click at [607, 497] on ul at bounding box center [595, 498] width 350 height 74
click at [580, 500] on img at bounding box center [575, 494] width 55 height 66
click at [513, 498] on img at bounding box center [512, 494] width 55 height 66
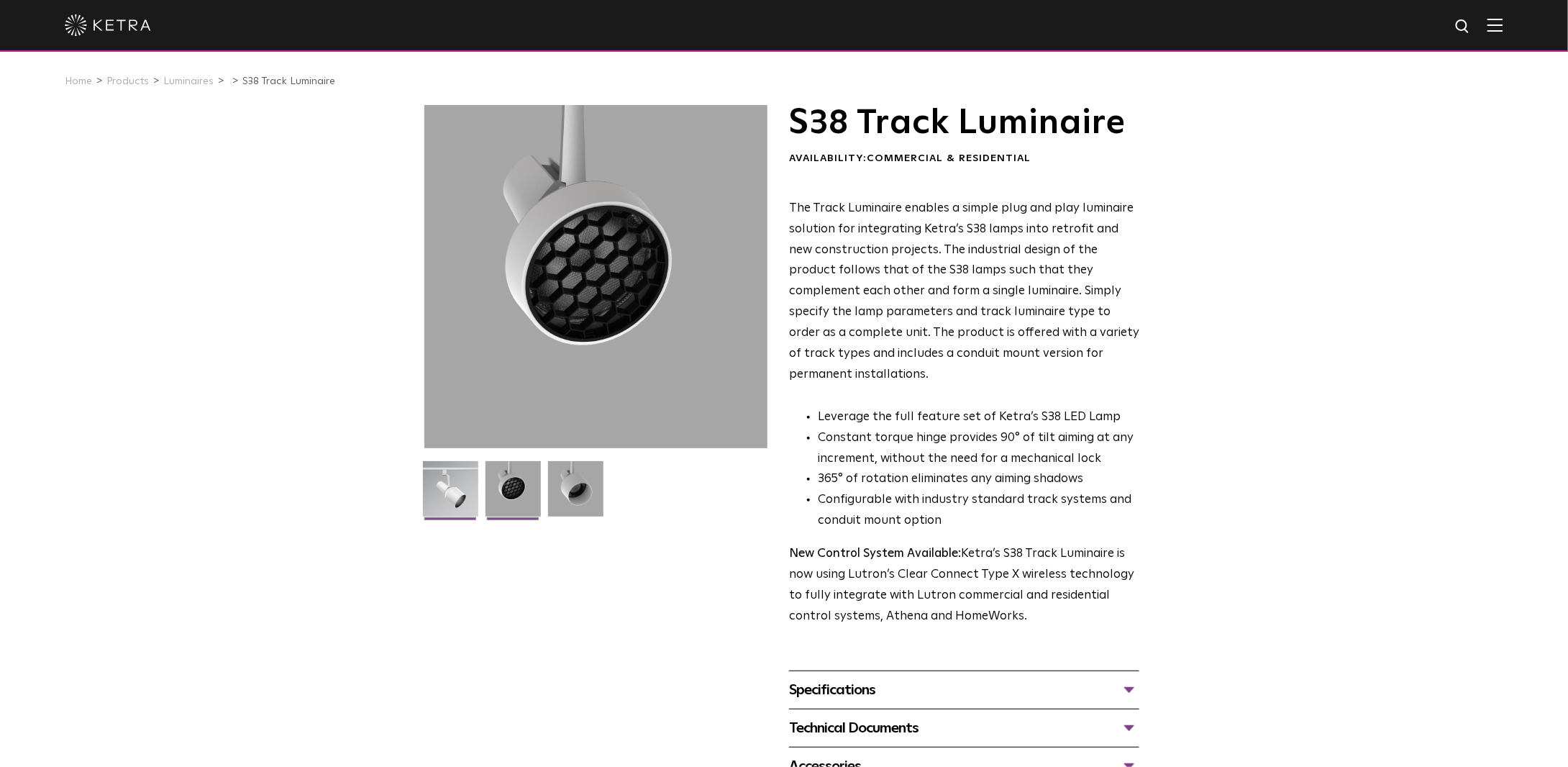
click at [440, 501] on img at bounding box center [450, 494] width 55 height 66
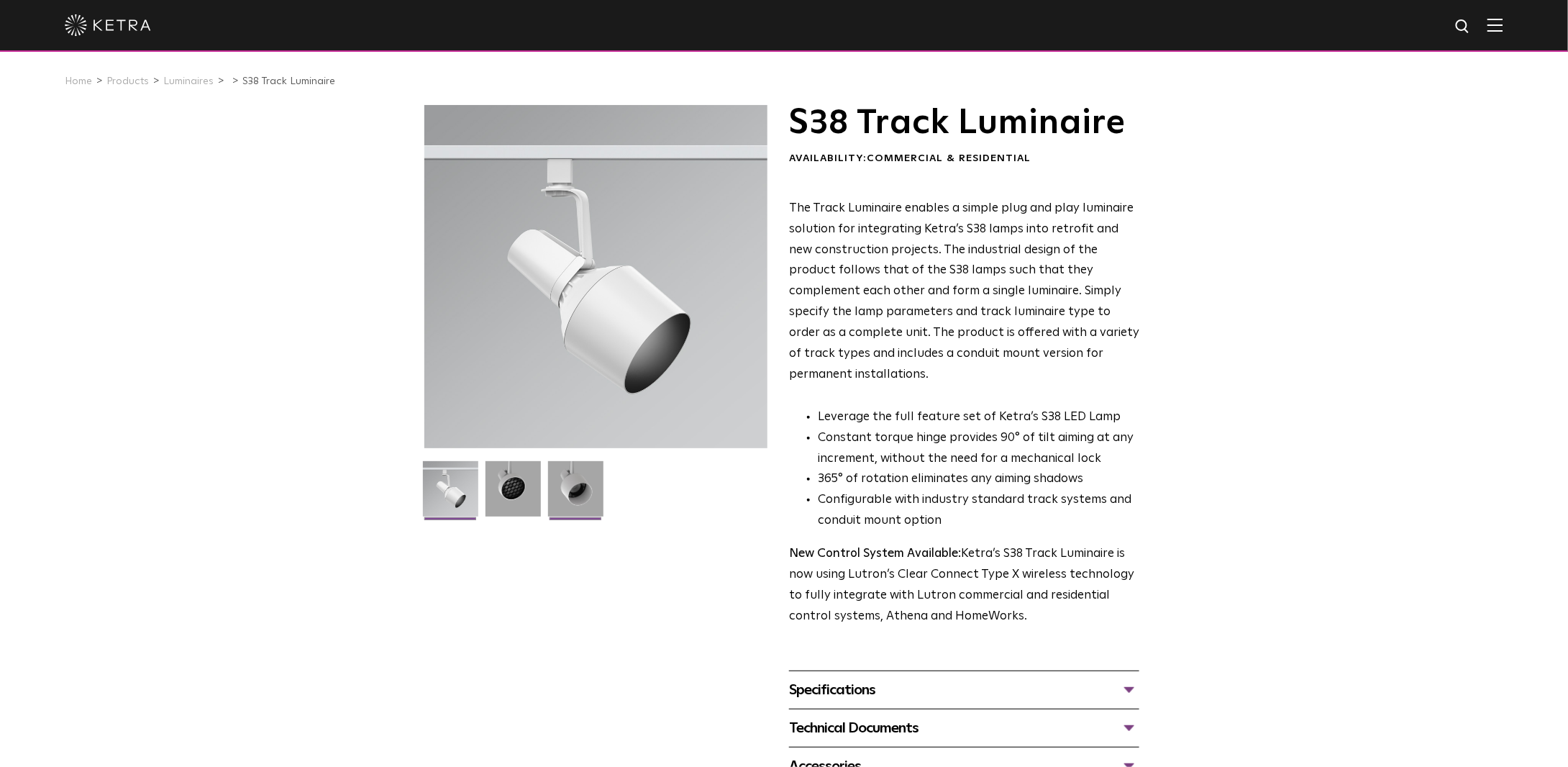
click at [576, 497] on img at bounding box center [575, 494] width 55 height 66
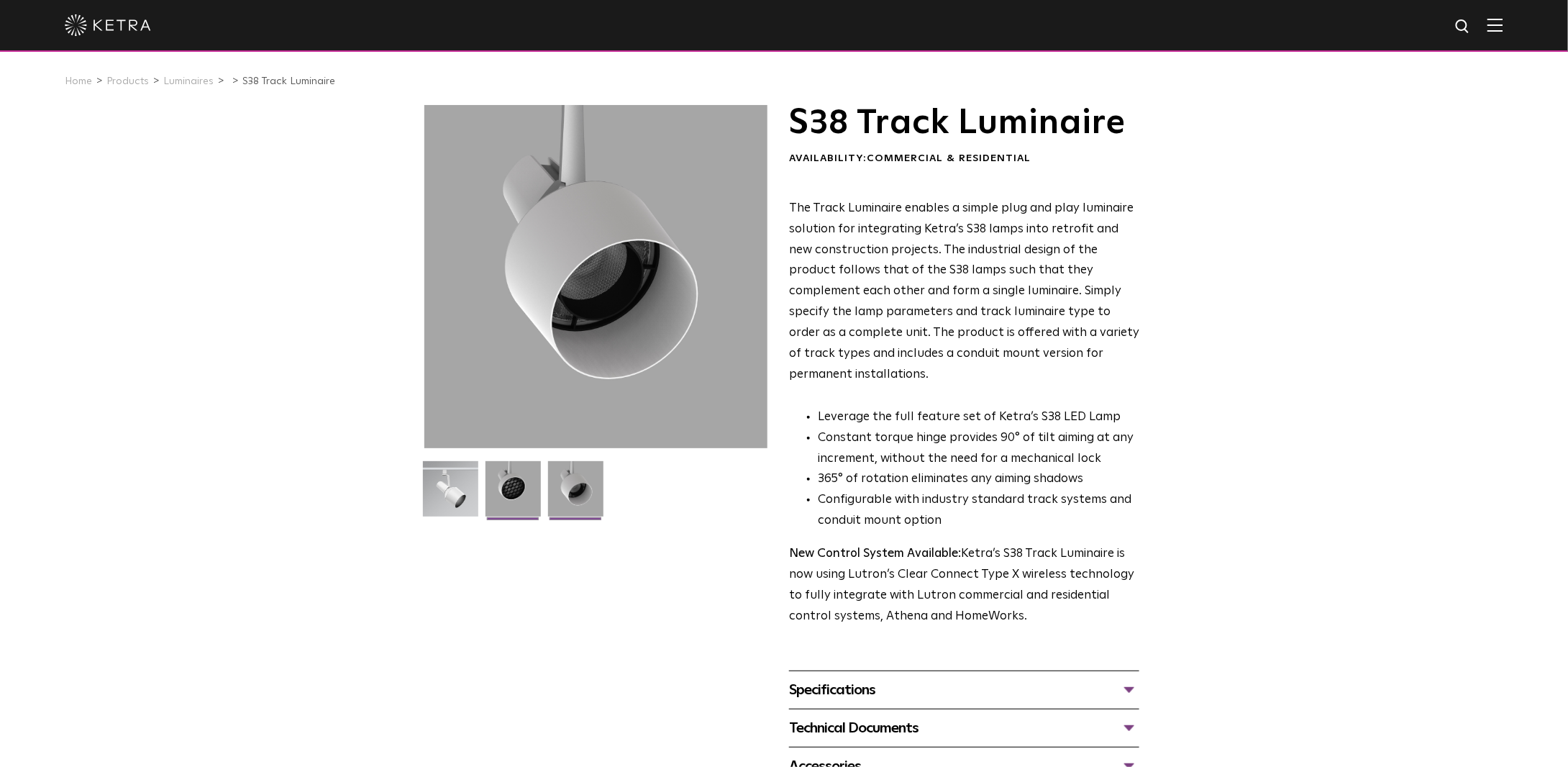
click at [535, 498] on img at bounding box center [512, 494] width 55 height 66
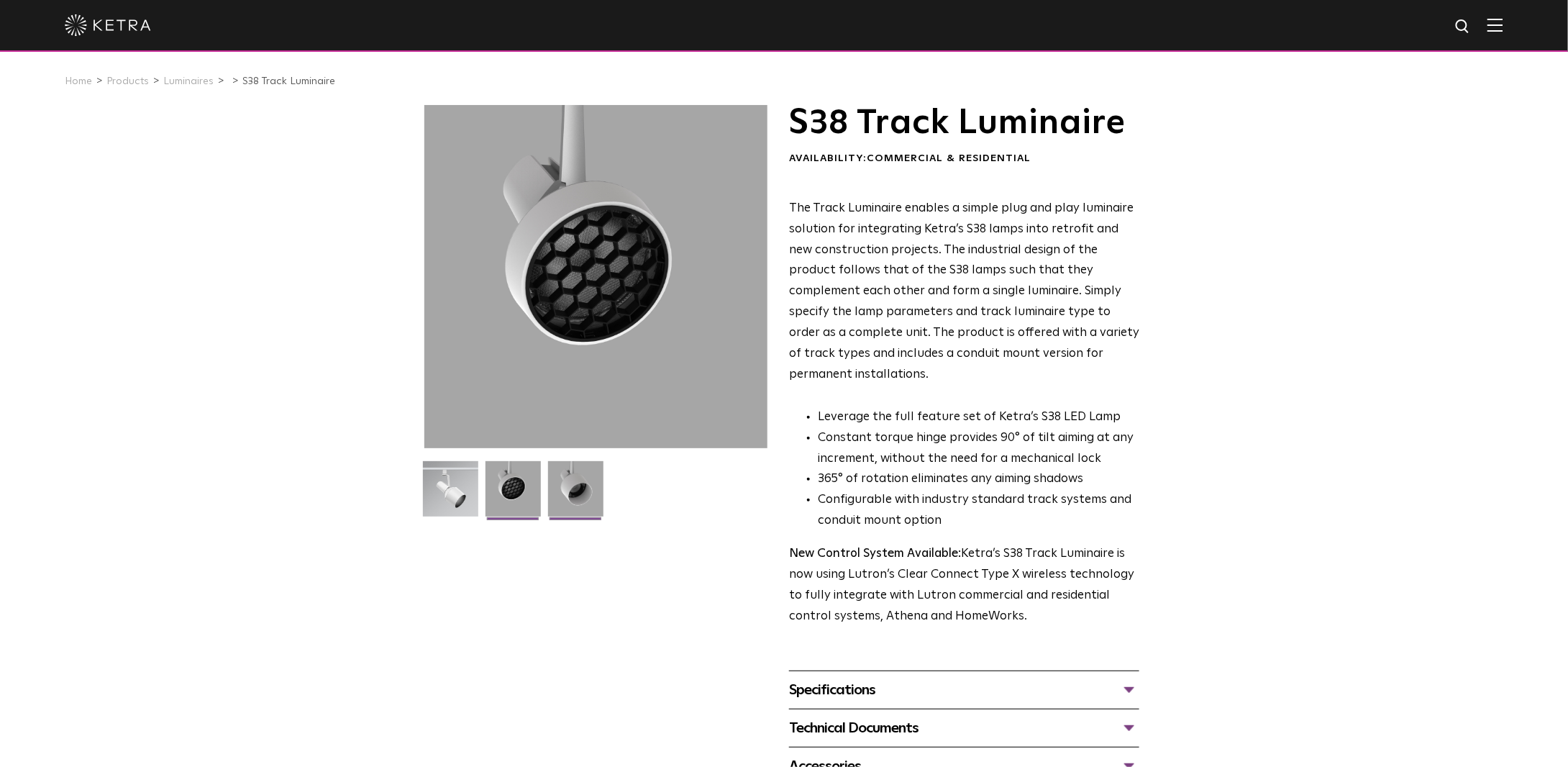
click at [585, 498] on img at bounding box center [575, 494] width 55 height 66
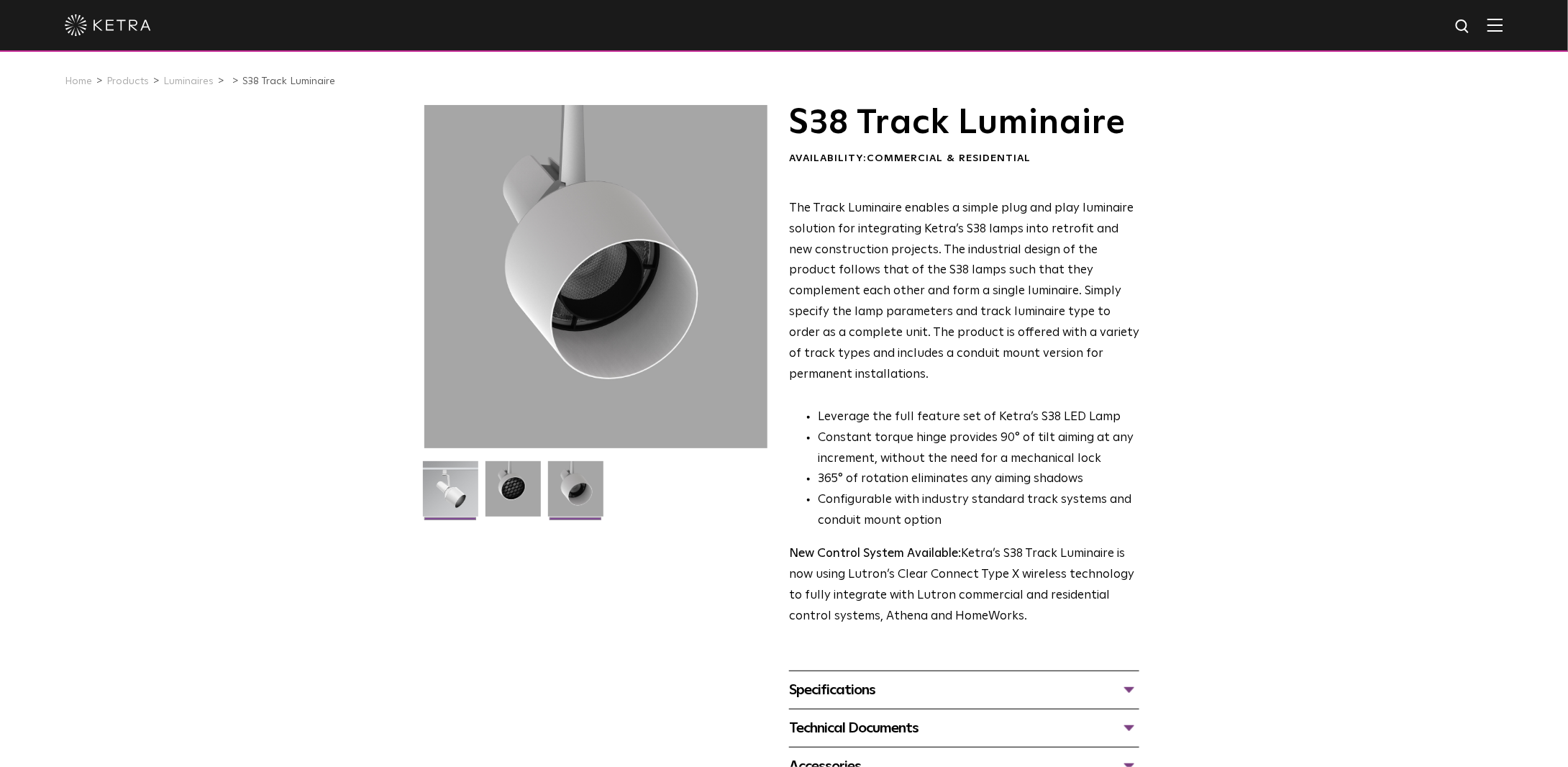
click at [445, 496] on img at bounding box center [450, 494] width 55 height 66
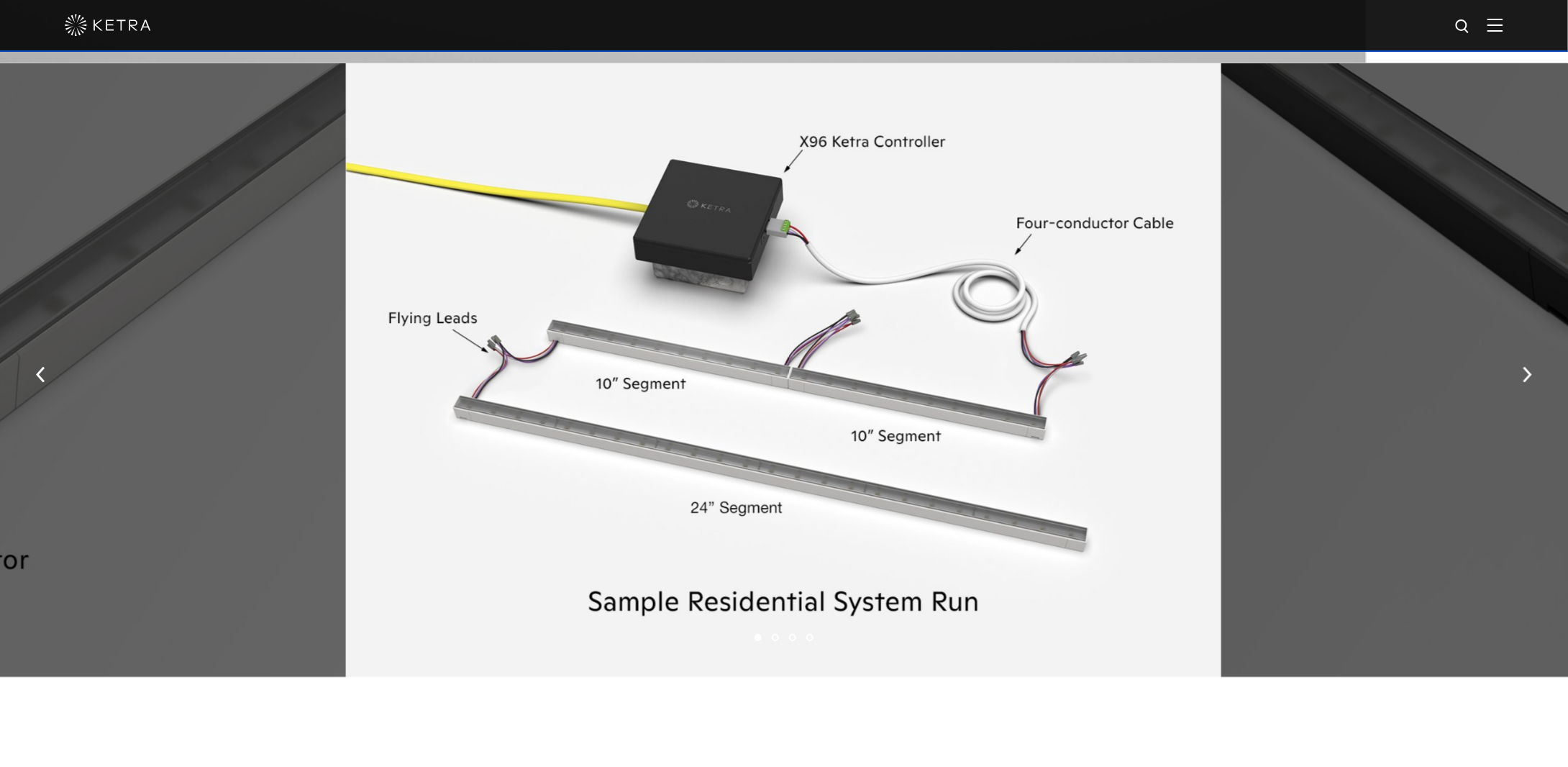
scroll to position [2230, 0]
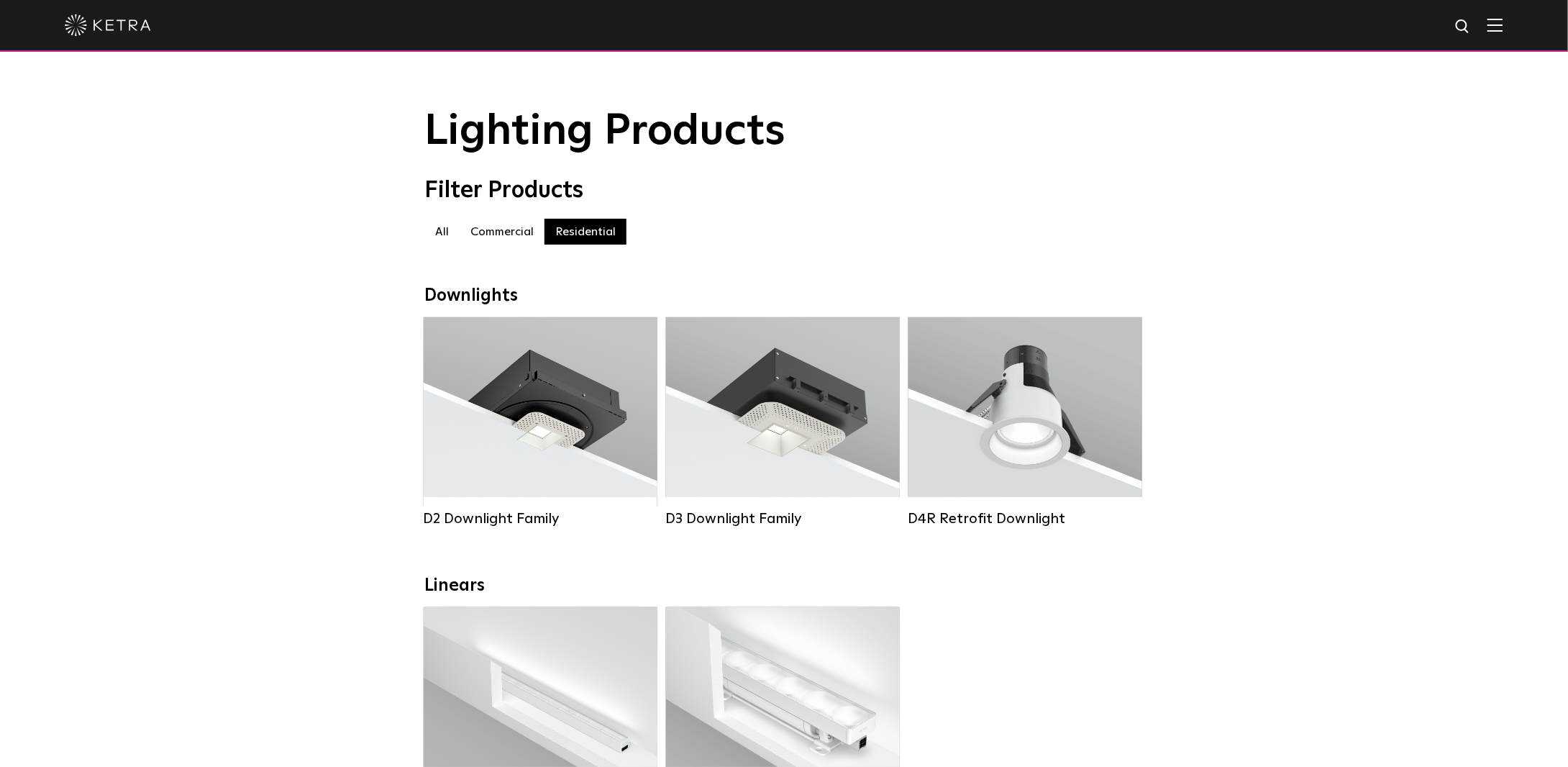
click at [511, 231] on label "Commercial" at bounding box center [502, 231] width 85 height 26
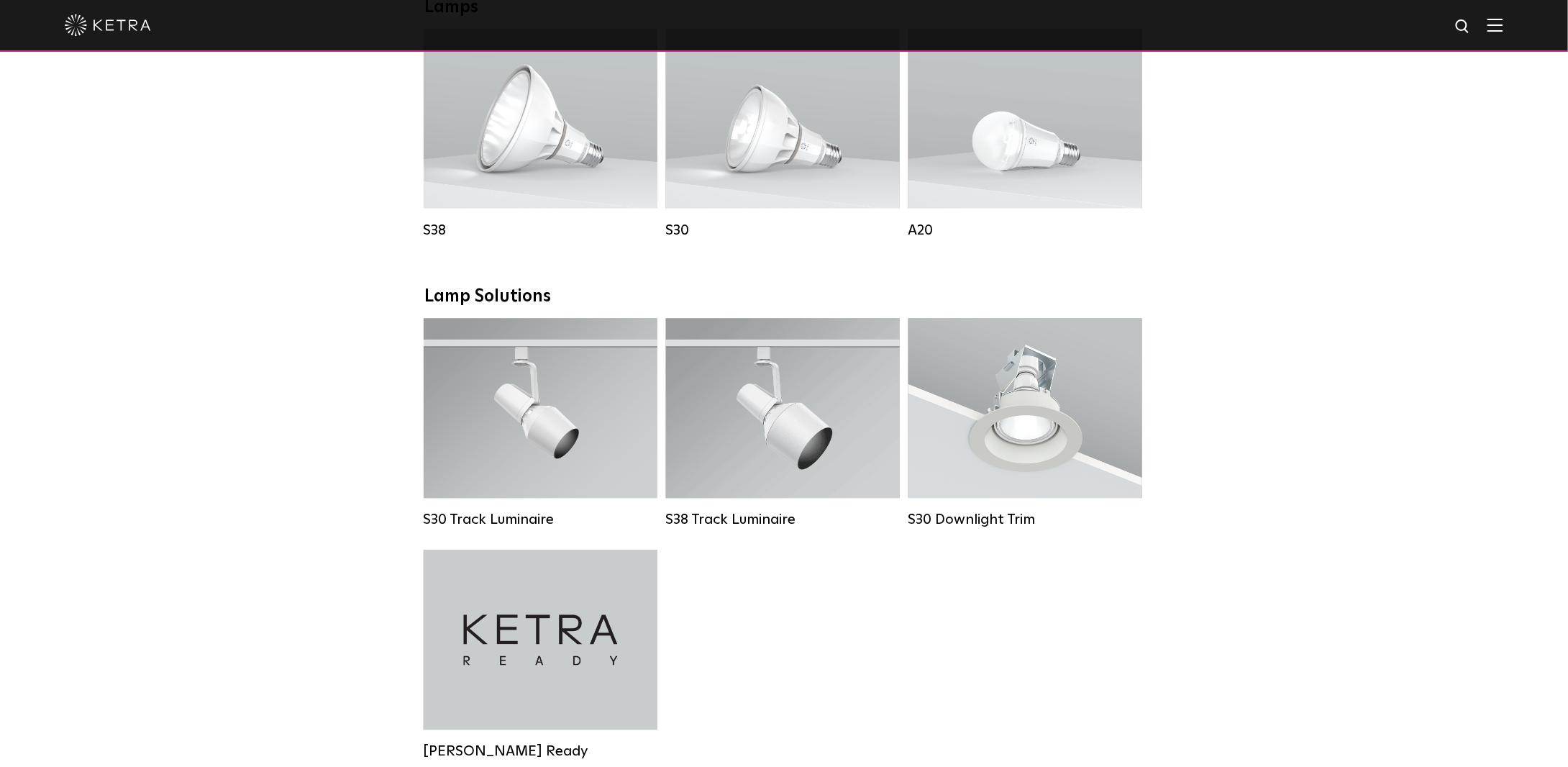
scroll to position [1151, 0]
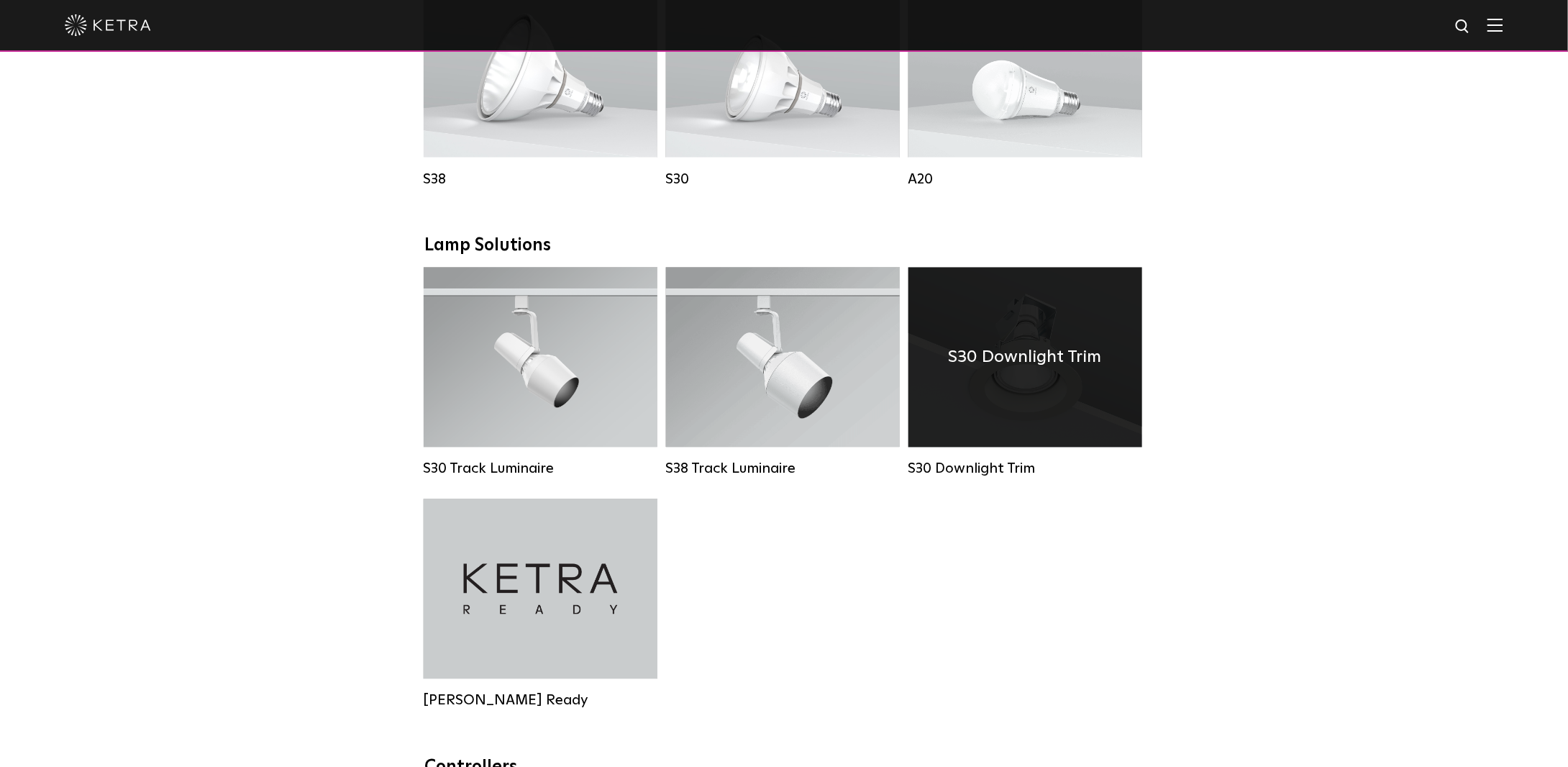
click at [1030, 398] on div "S30 Downlight Trim" at bounding box center [1025, 358] width 234 height 180
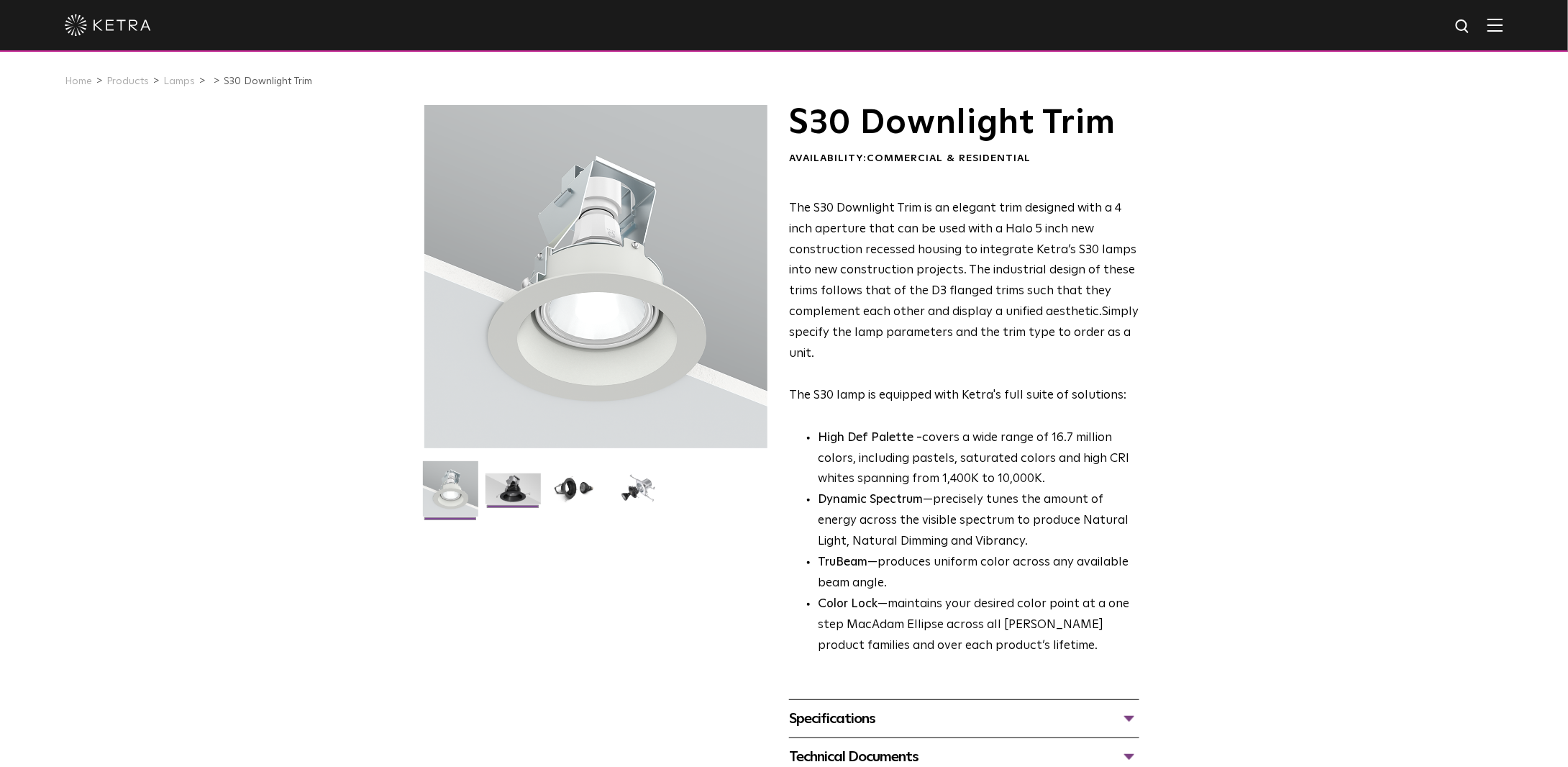
click at [521, 479] on img at bounding box center [512, 493] width 55 height 42
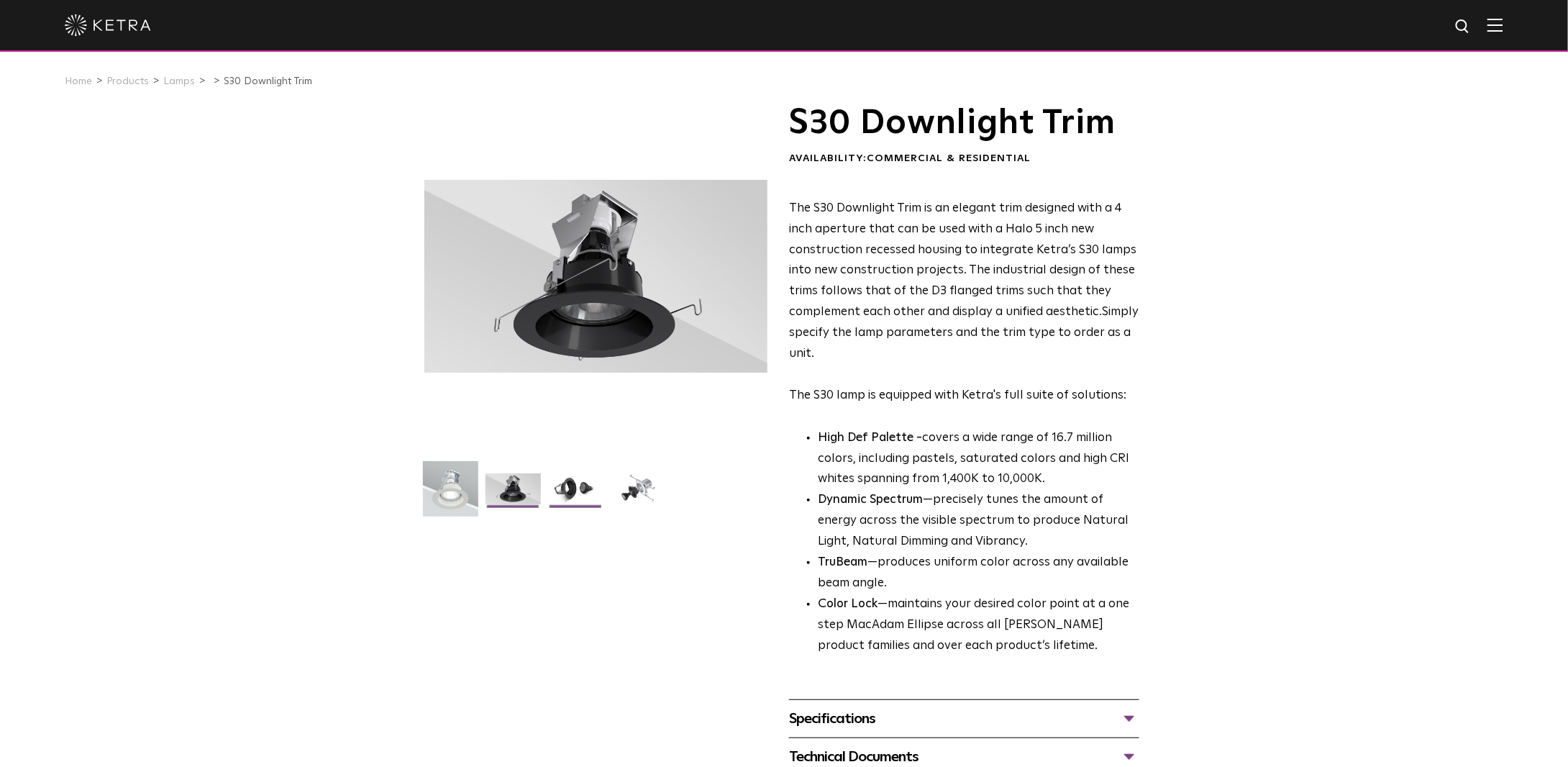
click at [560, 488] on img at bounding box center [575, 493] width 55 height 42
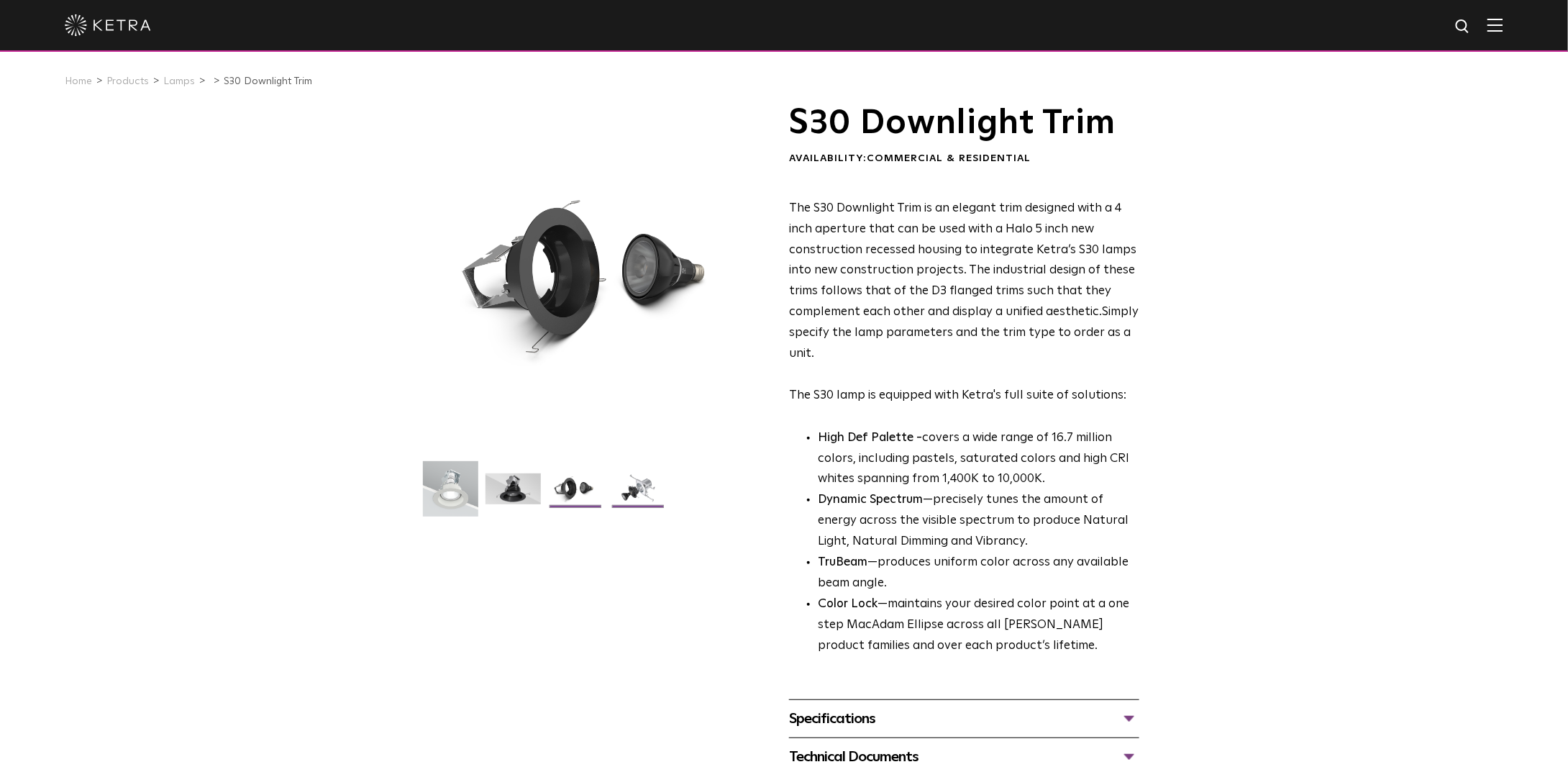
click at [616, 488] on img at bounding box center [638, 493] width 55 height 42
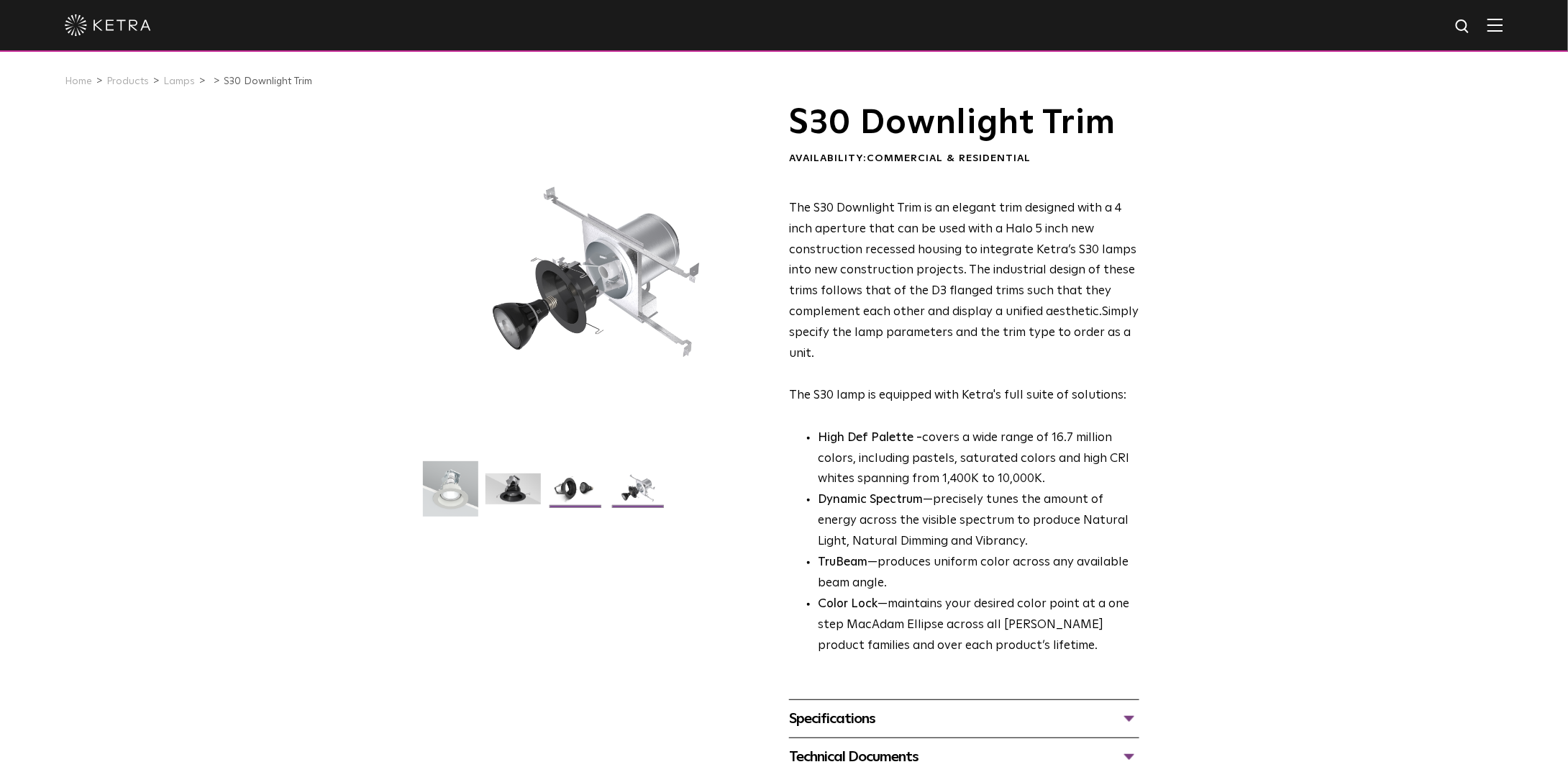
click at [567, 488] on img at bounding box center [575, 493] width 55 height 42
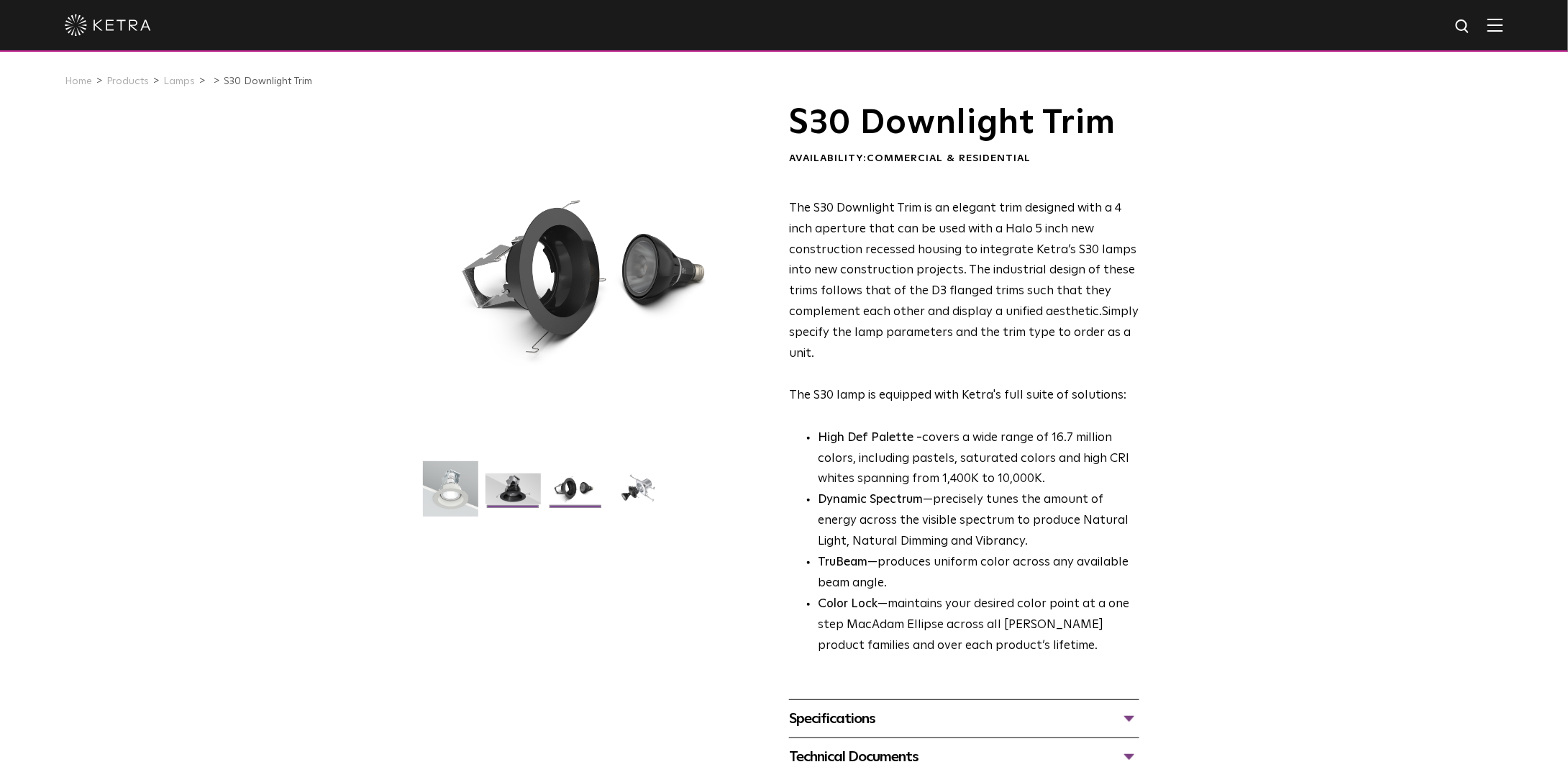
click at [517, 489] on img at bounding box center [512, 493] width 55 height 42
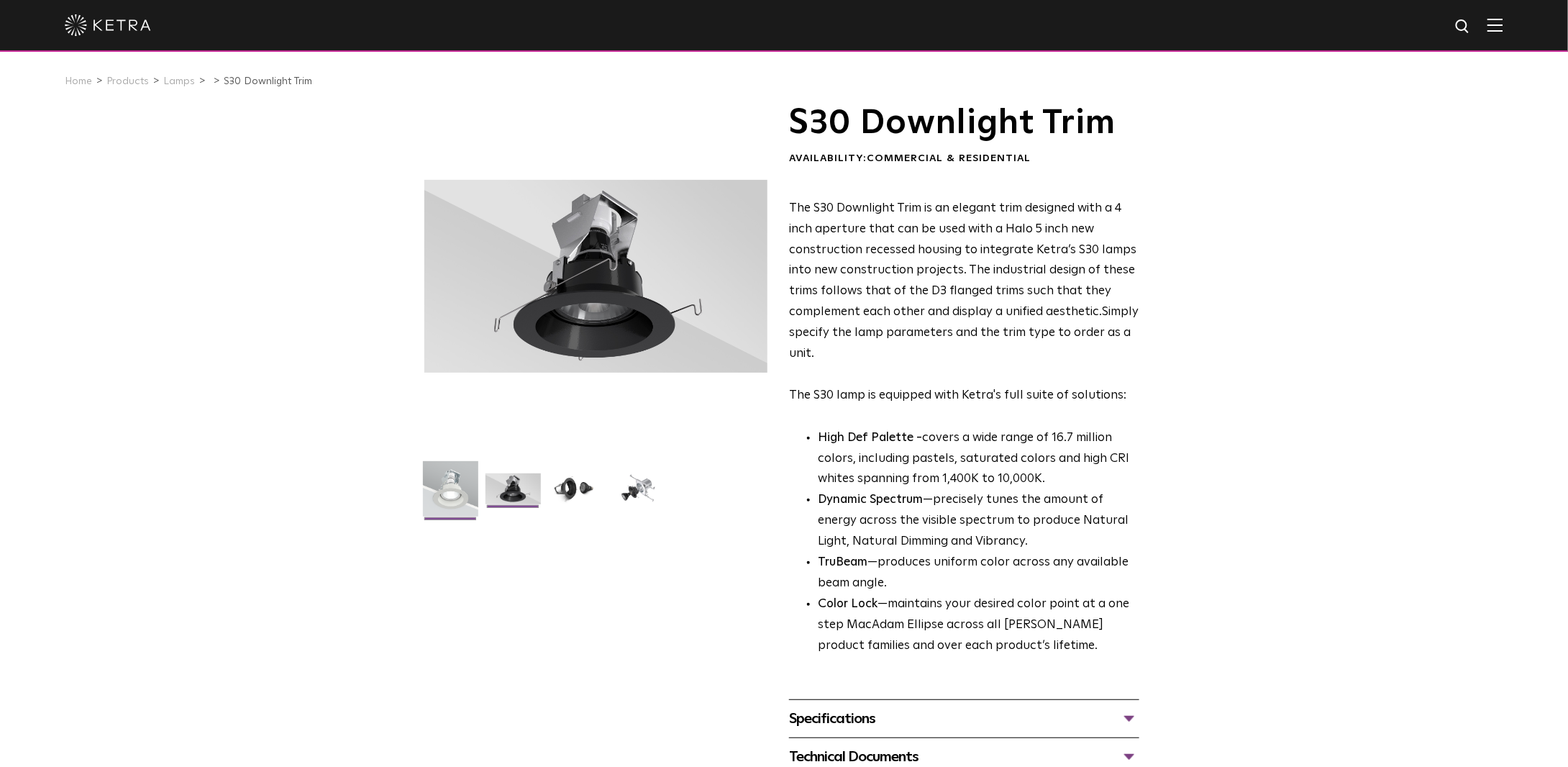
click at [453, 489] on img at bounding box center [450, 494] width 55 height 66
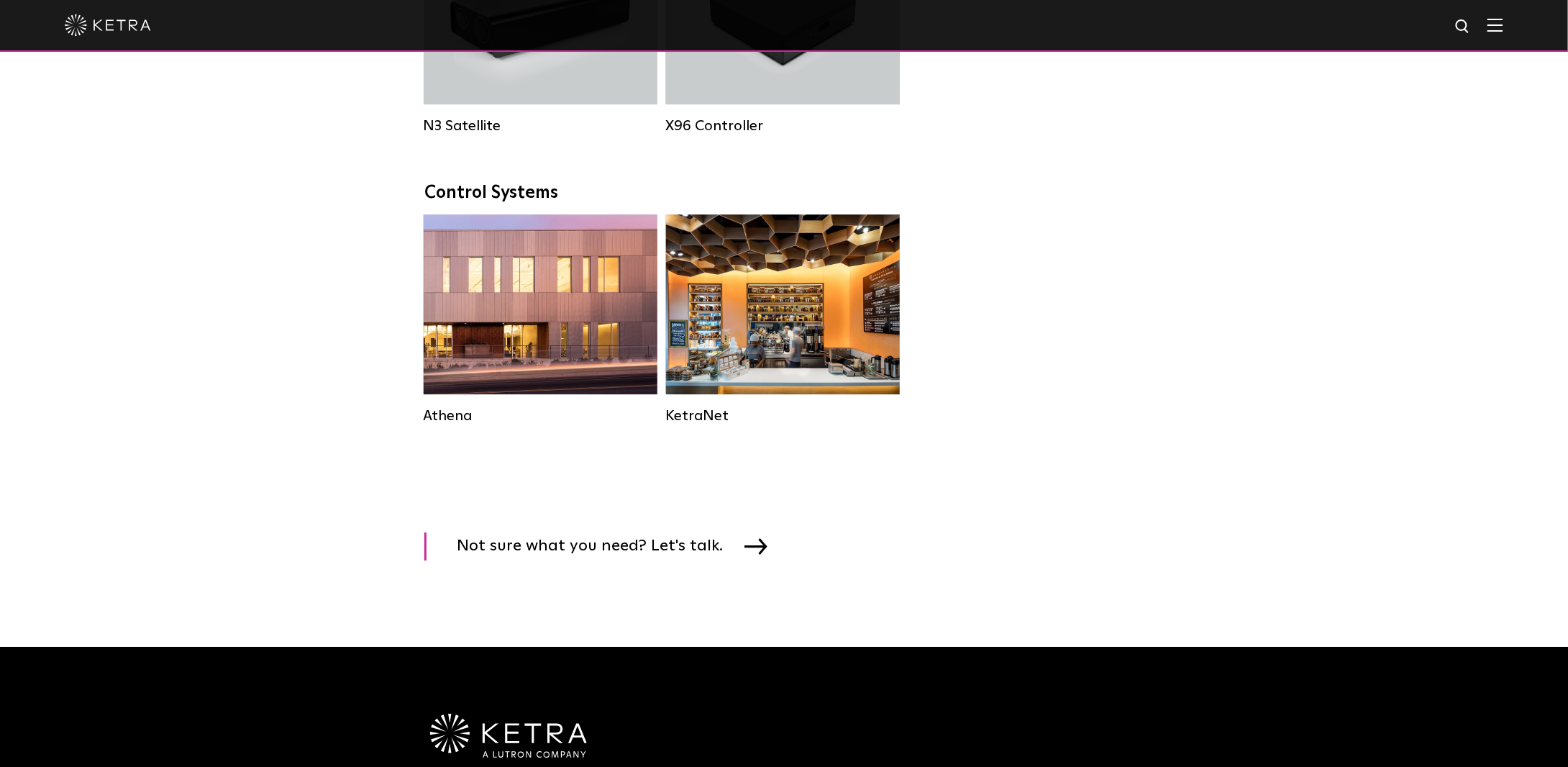
scroll to position [2015, 0]
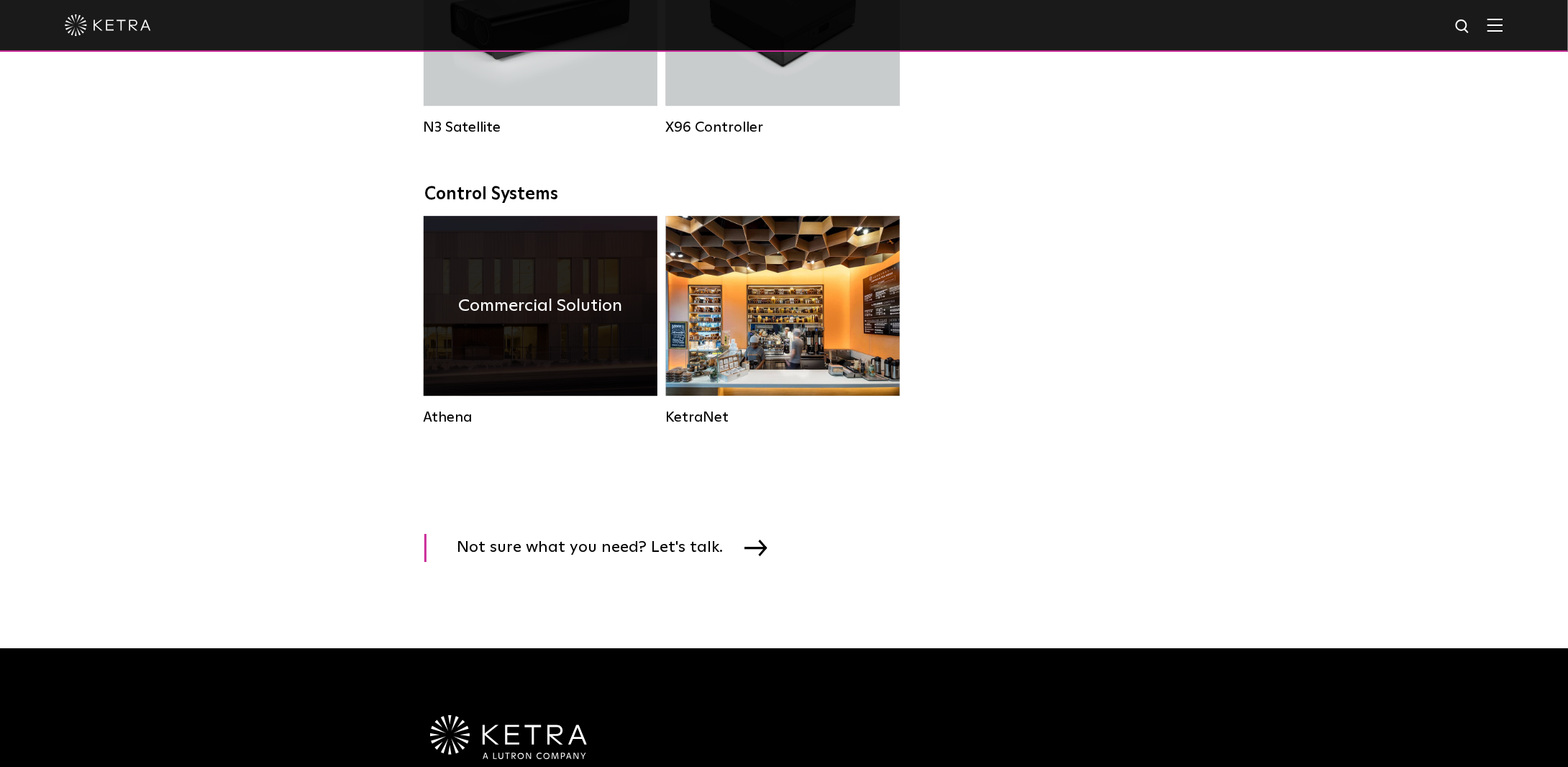
click at [442, 362] on div "Commercial Solution" at bounding box center [540, 306] width 234 height 180
